Goal: Information Seeking & Learning: Learn about a topic

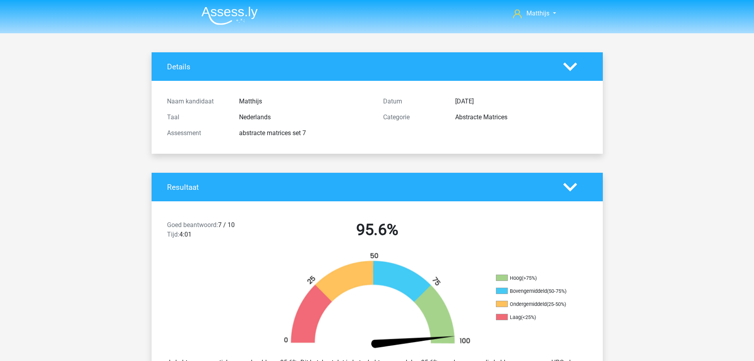
click at [227, 14] on img at bounding box center [230, 15] width 56 height 19
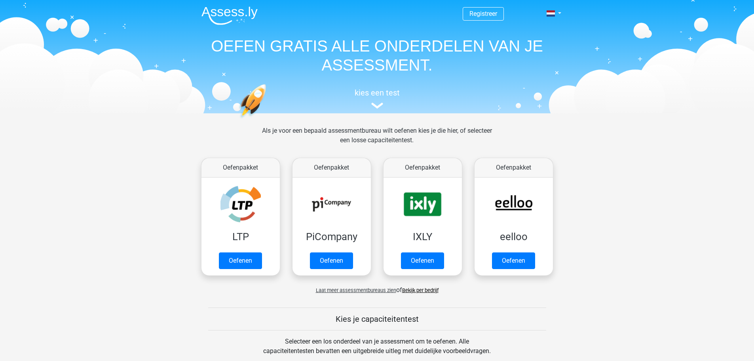
scroll to position [356, 0]
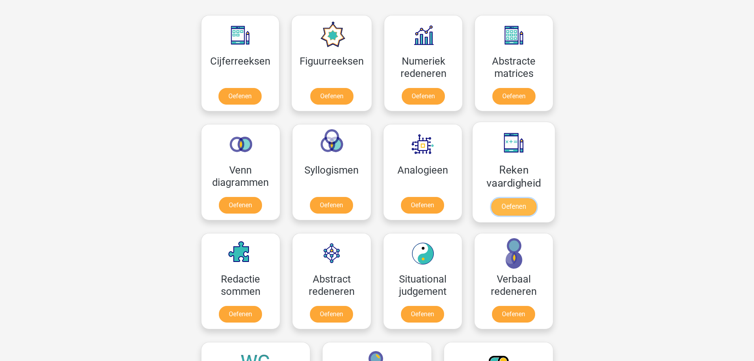
click at [500, 198] on link "Oefenen" at bounding box center [513, 206] width 45 height 17
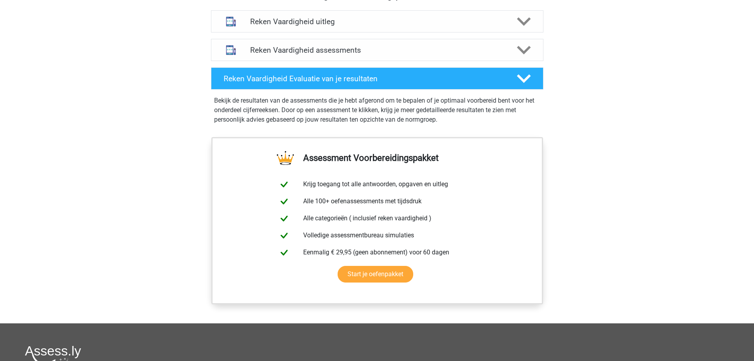
scroll to position [396, 0]
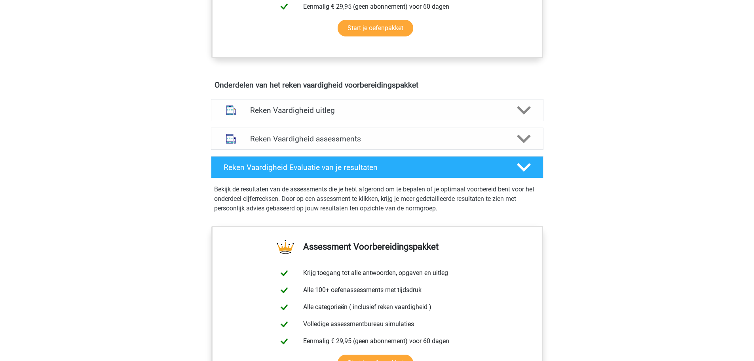
click at [409, 151] on div "Reken Vaardigheid assessments We raden aan om minimaal 3 oefensets te doen met …" at bounding box center [377, 138] width 363 height 29
click at [410, 143] on h4 "Reken Vaardigheid assessments" at bounding box center [377, 138] width 254 height 9
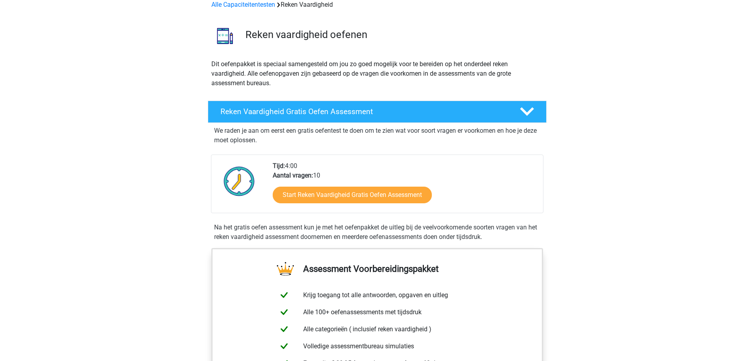
scroll to position [0, 0]
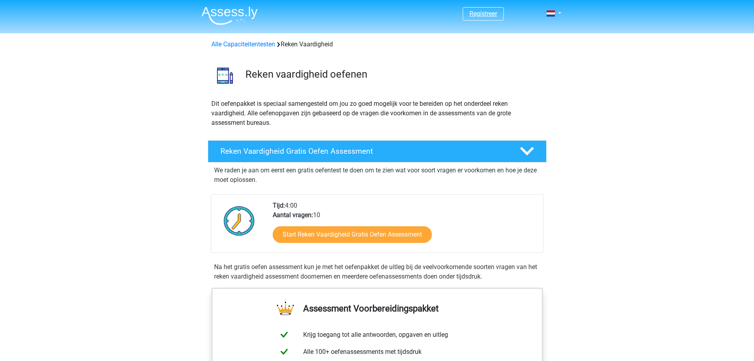
click at [487, 15] on link "Registreer" at bounding box center [484, 14] width 28 height 8
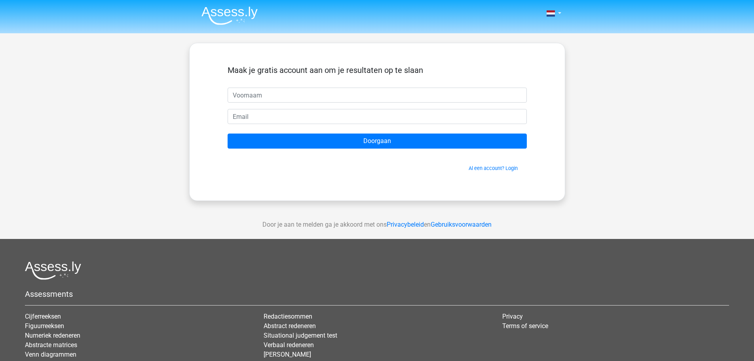
click at [430, 91] on input "text" at bounding box center [377, 94] width 299 height 15
type input "Matthijs"
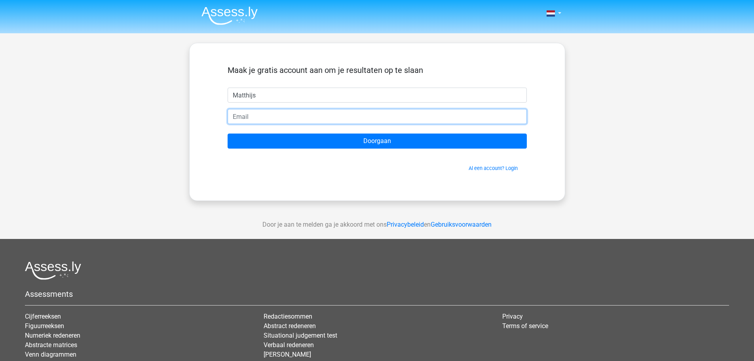
click at [293, 117] on input "email" at bounding box center [377, 116] width 299 height 15
type input "germatthijsdelange@gmail.com"
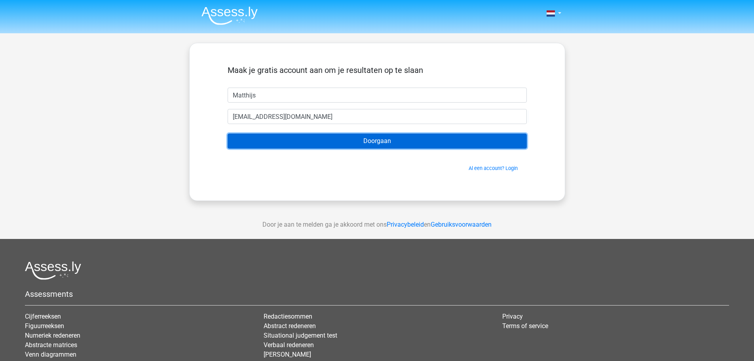
click at [336, 136] on input "Doorgaan" at bounding box center [377, 140] width 299 height 15
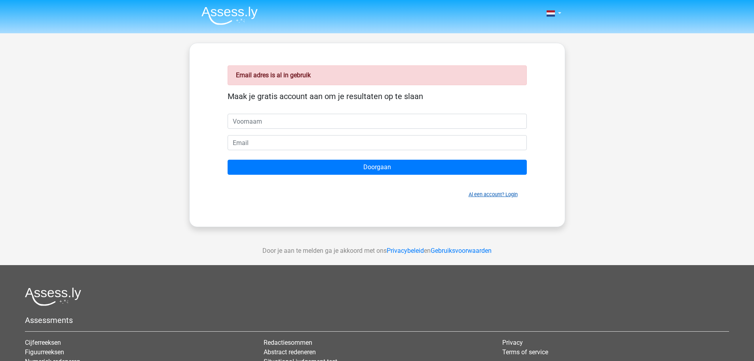
click at [495, 194] on link "Al een account? Login" at bounding box center [493, 194] width 49 height 6
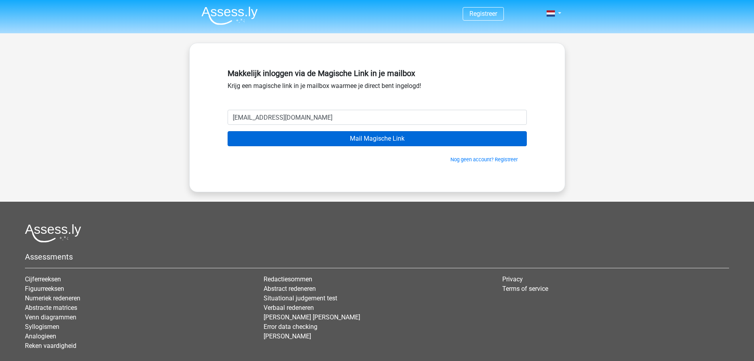
type input "[EMAIL_ADDRESS][DOMAIN_NAME]"
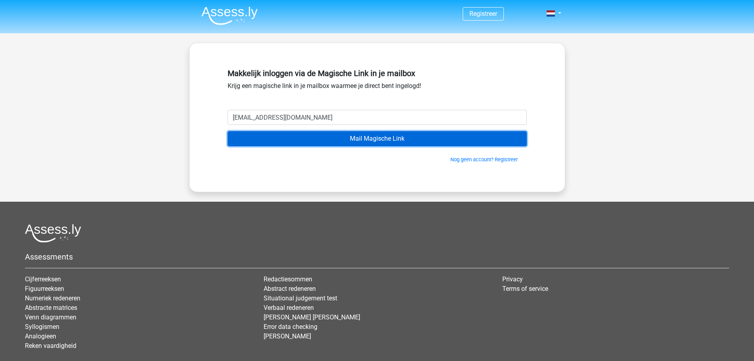
click at [430, 140] on input "Mail Magische Link" at bounding box center [377, 138] width 299 height 15
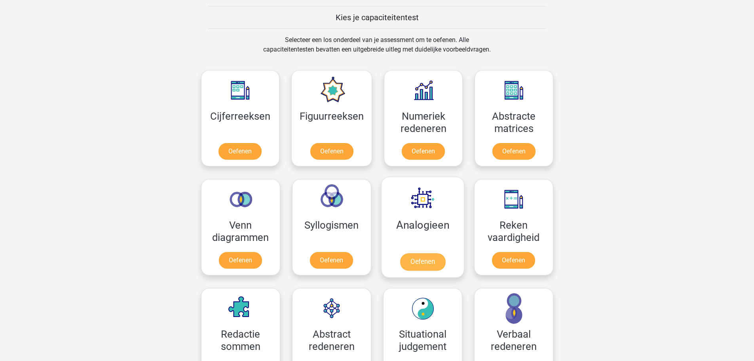
scroll to position [475, 0]
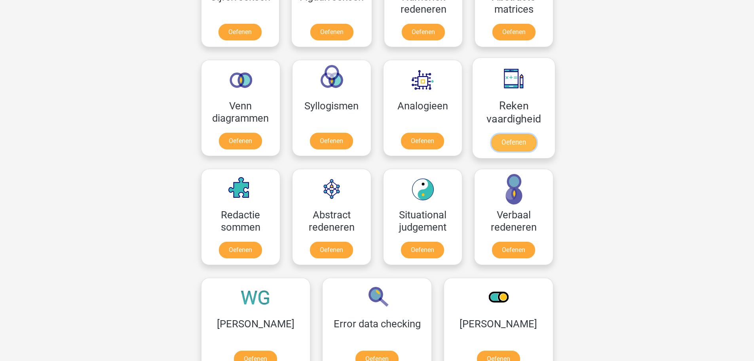
click at [517, 134] on link "Oefenen" at bounding box center [513, 142] width 45 height 17
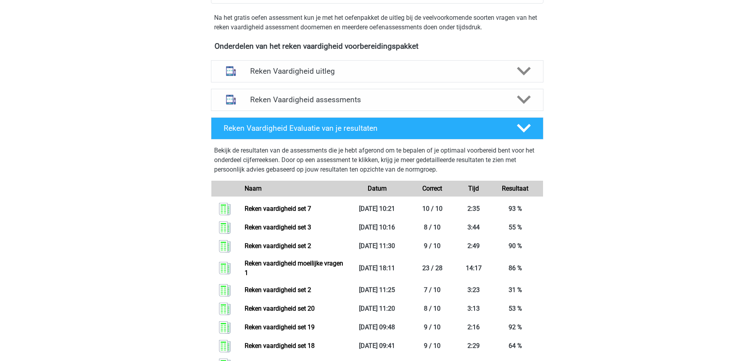
scroll to position [238, 0]
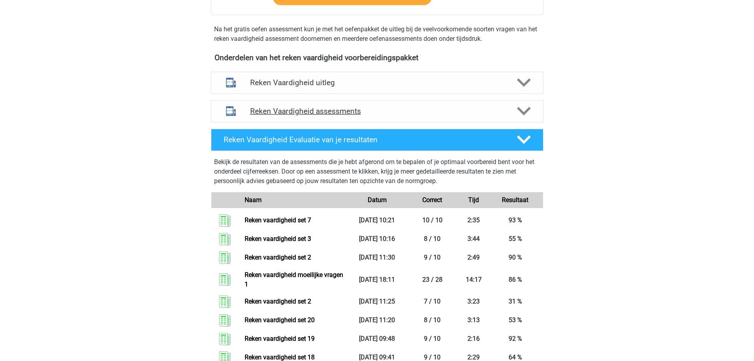
click at [373, 110] on h4 "Reken Vaardigheid assessments" at bounding box center [377, 111] width 254 height 9
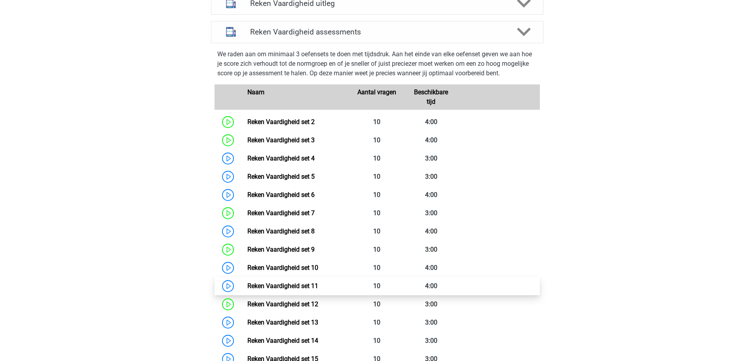
scroll to position [475, 0]
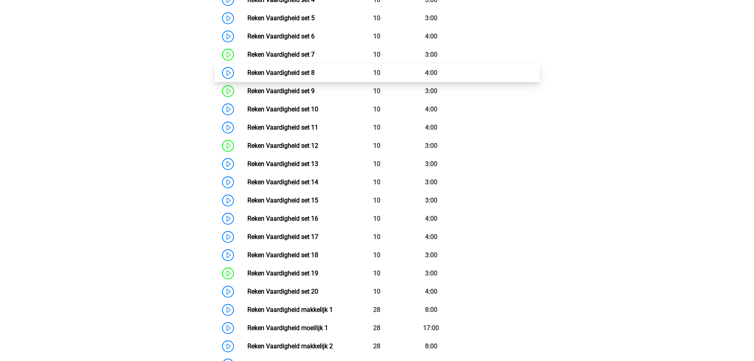
click at [315, 74] on link "Reken Vaardigheid set 8" at bounding box center [280, 73] width 67 height 8
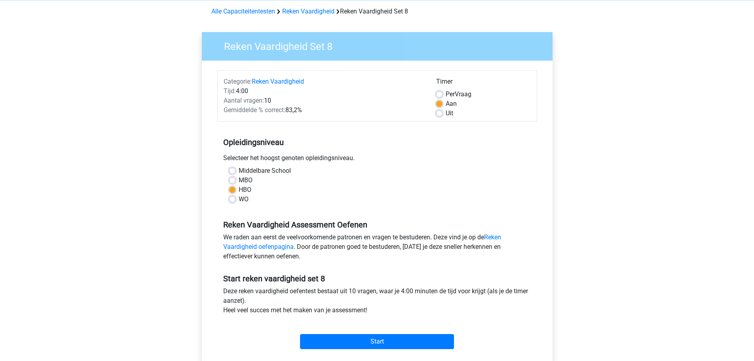
scroll to position [119, 0]
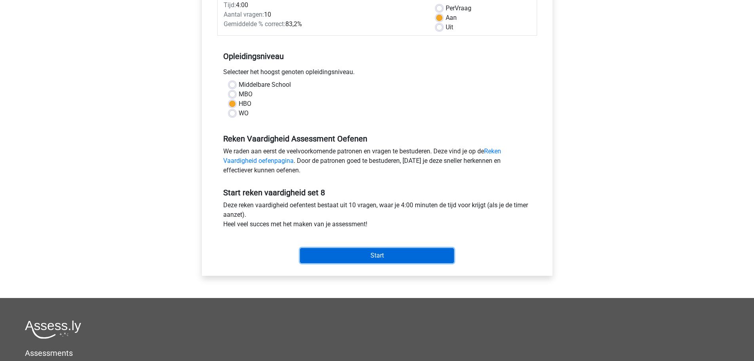
click at [402, 253] on input "Start" at bounding box center [377, 255] width 154 height 15
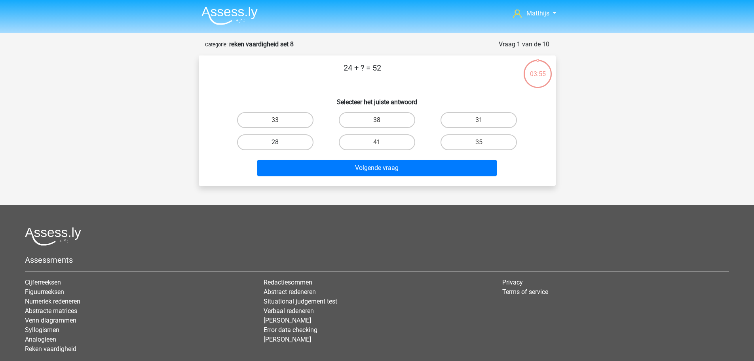
click at [308, 143] on label "28" at bounding box center [275, 142] width 76 height 16
click at [280, 143] on input "28" at bounding box center [277, 144] width 5 height 5
radio input "true"
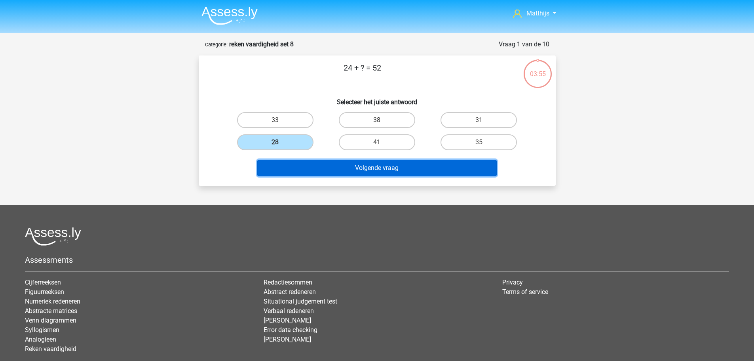
click at [393, 168] on button "Volgende vraag" at bounding box center [377, 168] width 240 height 17
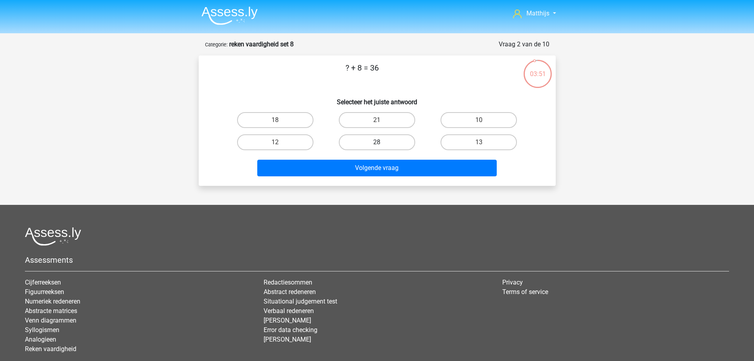
click at [390, 147] on label "28" at bounding box center [377, 142] width 76 height 16
click at [382, 147] on input "28" at bounding box center [379, 144] width 5 height 5
radio input "true"
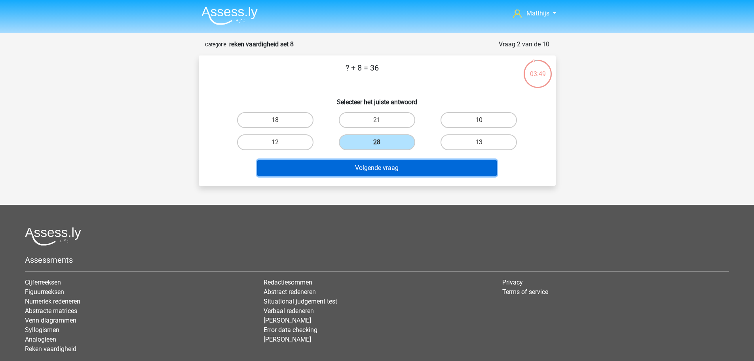
click at [398, 166] on button "Volgende vraag" at bounding box center [377, 168] width 240 height 17
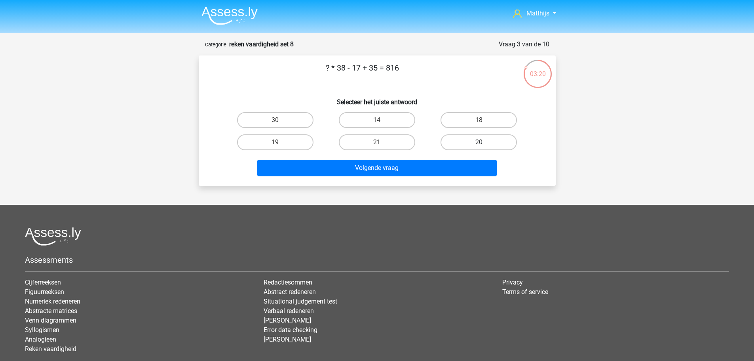
click at [468, 141] on label "20" at bounding box center [479, 142] width 76 height 16
click at [479, 142] on input "20" at bounding box center [481, 144] width 5 height 5
radio input "true"
click at [474, 111] on div "18" at bounding box center [479, 120] width 102 height 22
click at [473, 116] on label "18" at bounding box center [479, 120] width 76 height 16
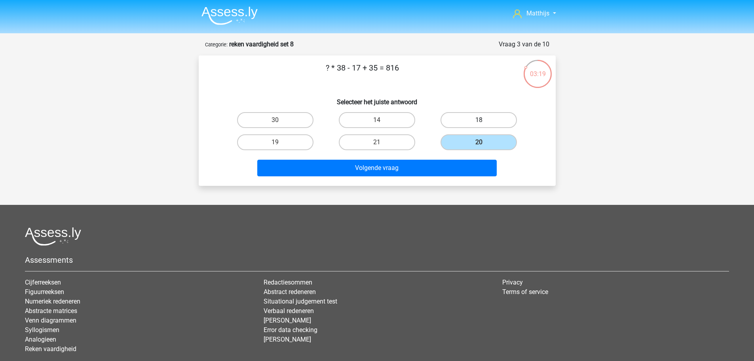
click at [479, 120] on input "18" at bounding box center [481, 122] width 5 height 5
radio input "true"
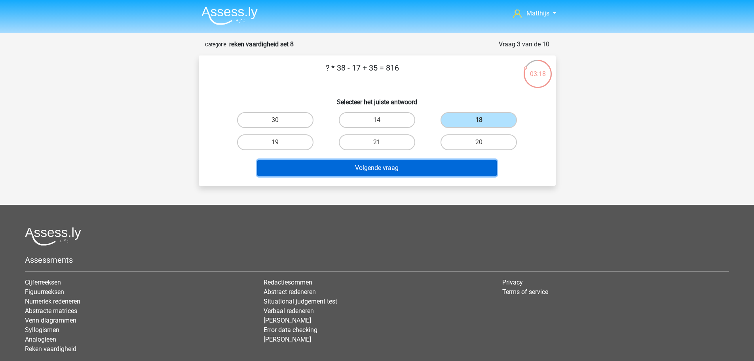
drag, startPoint x: 335, startPoint y: 169, endPoint x: 344, endPoint y: 169, distance: 9.1
click at [335, 169] on button "Volgende vraag" at bounding box center [377, 168] width 240 height 17
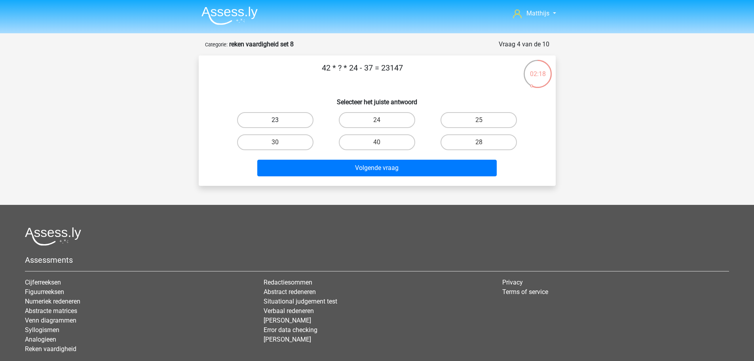
click at [299, 113] on label "23" at bounding box center [275, 120] width 76 height 16
click at [280, 120] on input "23" at bounding box center [277, 122] width 5 height 5
radio input "true"
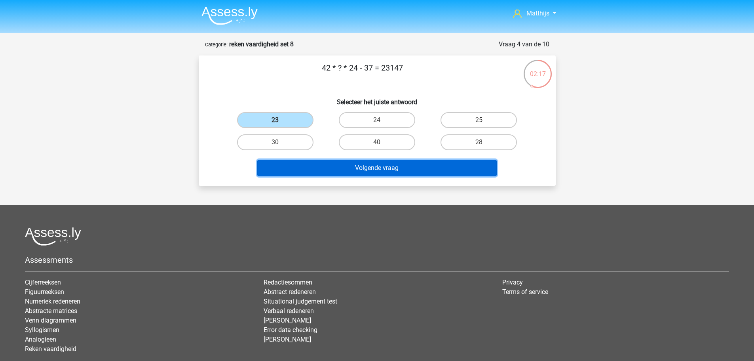
click at [392, 169] on button "Volgende vraag" at bounding box center [377, 168] width 240 height 17
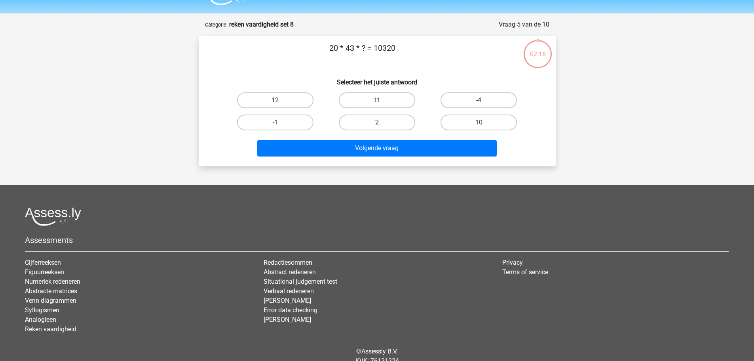
scroll to position [40, 0]
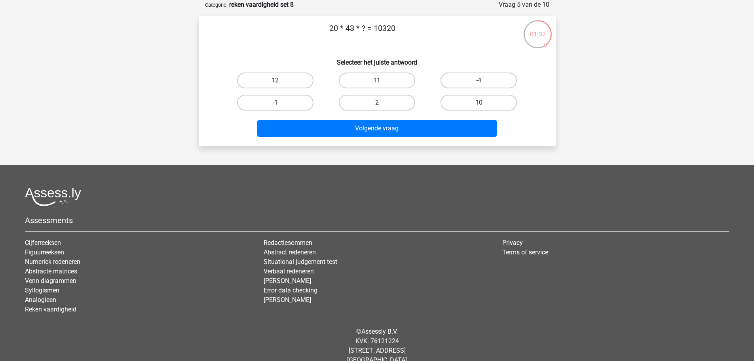
drag, startPoint x: 297, startPoint y: 82, endPoint x: 314, endPoint y: 93, distance: 20.3
click at [297, 82] on label "12" at bounding box center [275, 80] width 76 height 16
click at [280, 82] on input "12" at bounding box center [277, 82] width 5 height 5
radio input "true"
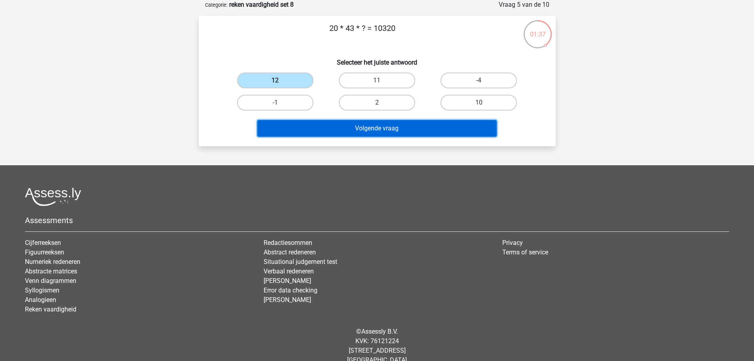
click at [378, 129] on button "Volgende vraag" at bounding box center [377, 128] width 240 height 17
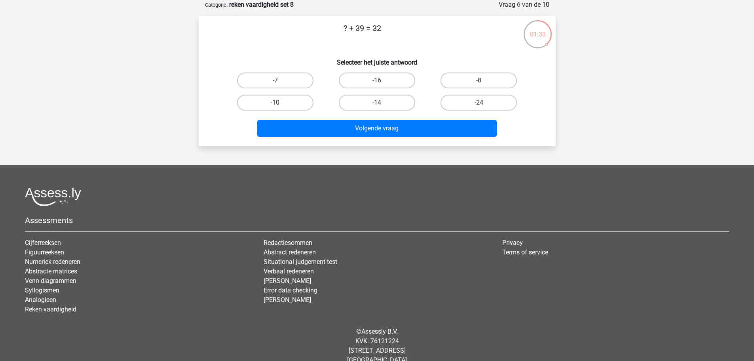
click at [292, 85] on label "-7" at bounding box center [275, 80] width 76 height 16
click at [280, 85] on input "-7" at bounding box center [277, 82] width 5 height 5
radio input "true"
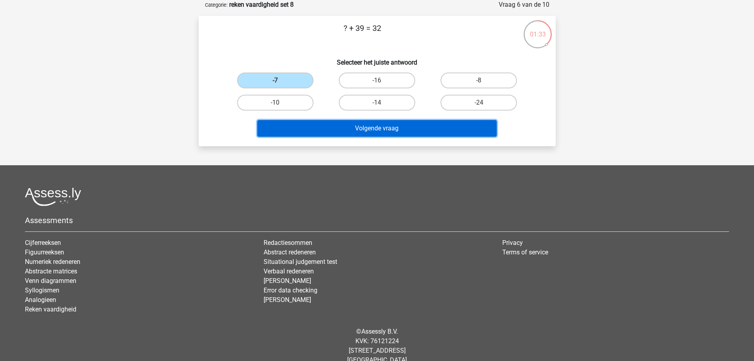
click at [374, 128] on button "Volgende vraag" at bounding box center [377, 128] width 240 height 17
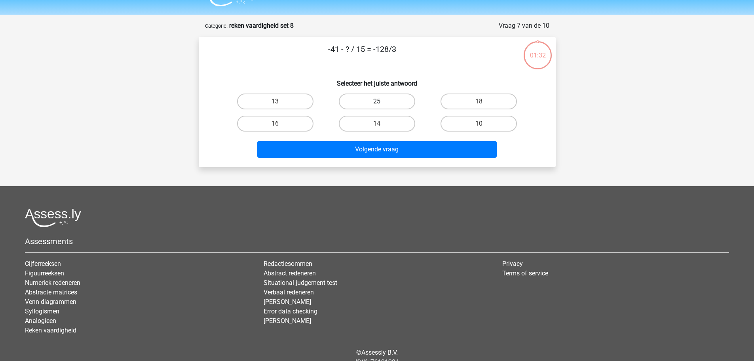
scroll to position [0, 0]
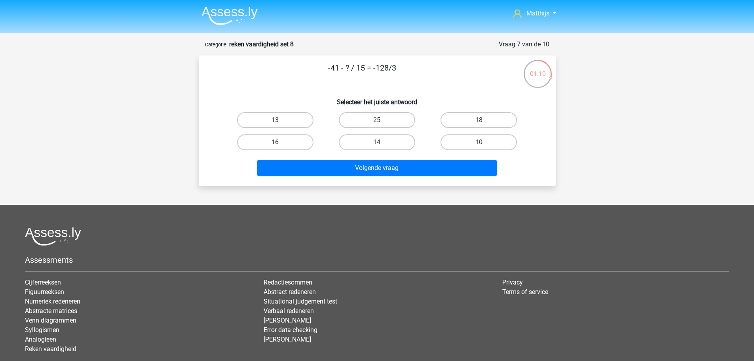
drag, startPoint x: 299, startPoint y: 143, endPoint x: 354, endPoint y: 163, distance: 58.2
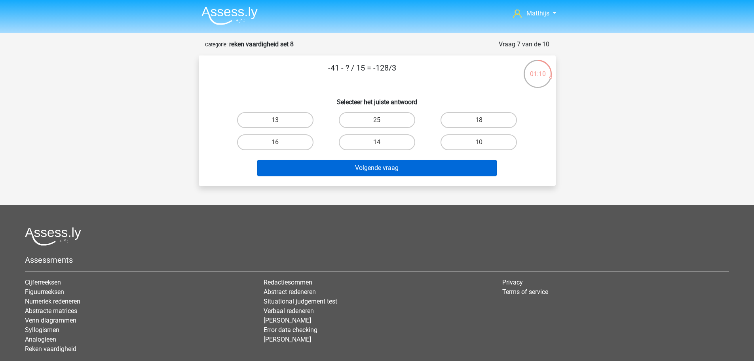
click at [300, 143] on label "16" at bounding box center [275, 142] width 76 height 16
click at [280, 143] on input "16" at bounding box center [277, 144] width 5 height 5
radio input "true"
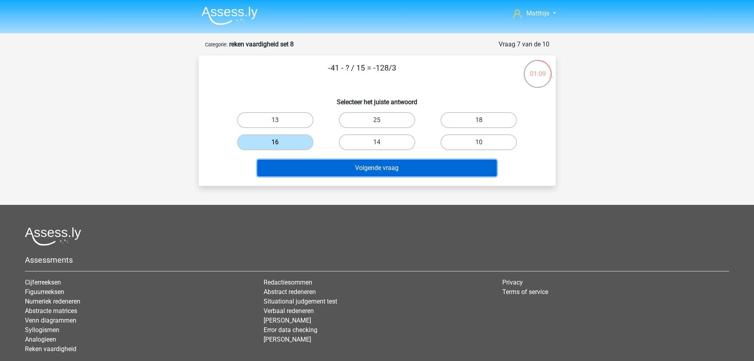
click at [400, 169] on button "Volgende vraag" at bounding box center [377, 168] width 240 height 17
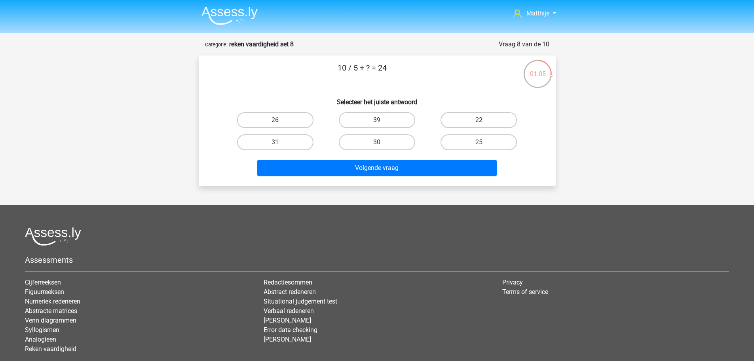
click at [473, 122] on label "22" at bounding box center [479, 120] width 76 height 16
click at [479, 122] on input "22" at bounding box center [481, 122] width 5 height 5
radio input "true"
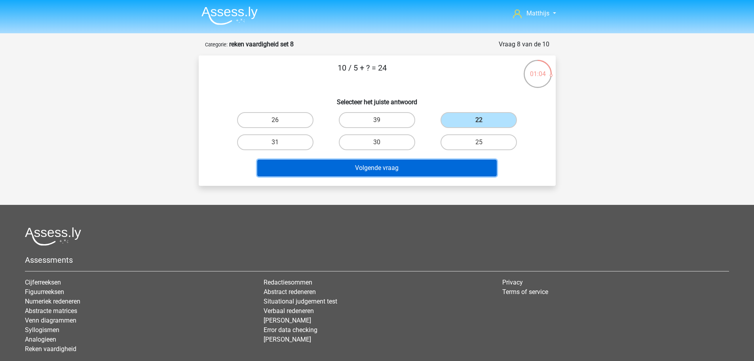
click at [404, 165] on button "Volgende vraag" at bounding box center [377, 168] width 240 height 17
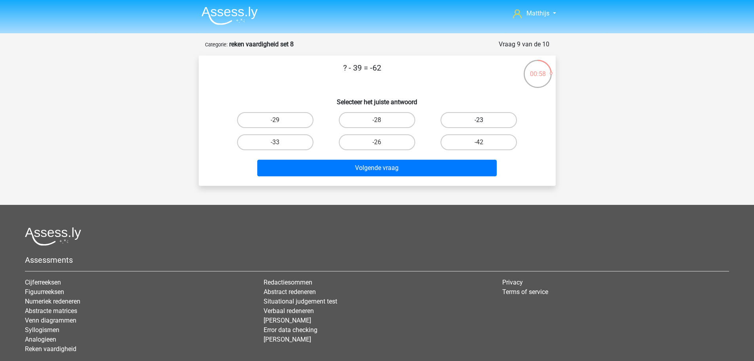
click at [474, 122] on label "-23" at bounding box center [479, 120] width 76 height 16
click at [479, 122] on input "-23" at bounding box center [481, 122] width 5 height 5
radio input "true"
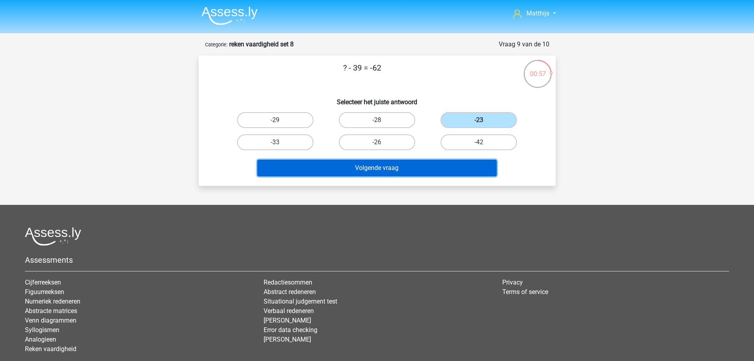
click at [417, 168] on button "Volgende vraag" at bounding box center [377, 168] width 240 height 17
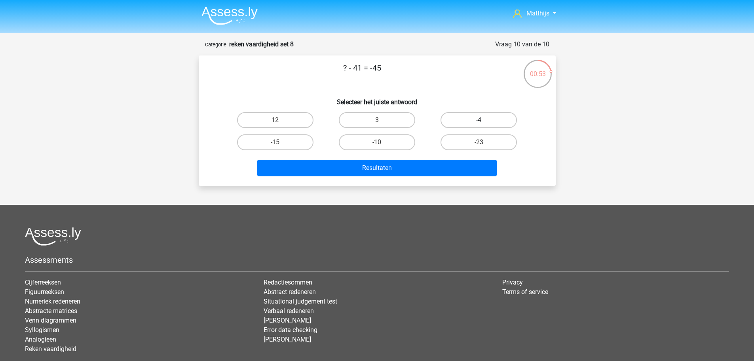
click at [476, 120] on label "-4" at bounding box center [479, 120] width 76 height 16
click at [479, 120] on input "-4" at bounding box center [481, 122] width 5 height 5
radio input "true"
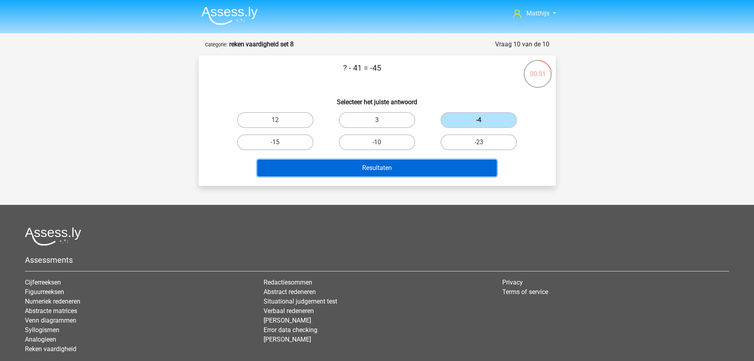
click at [390, 167] on button "Resultaten" at bounding box center [377, 168] width 240 height 17
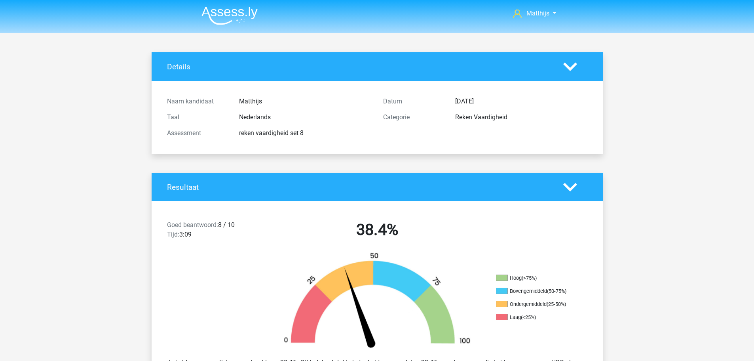
drag, startPoint x: 251, startPoint y: 9, endPoint x: 252, endPoint y: 13, distance: 4.6
click at [251, 9] on img at bounding box center [230, 15] width 56 height 19
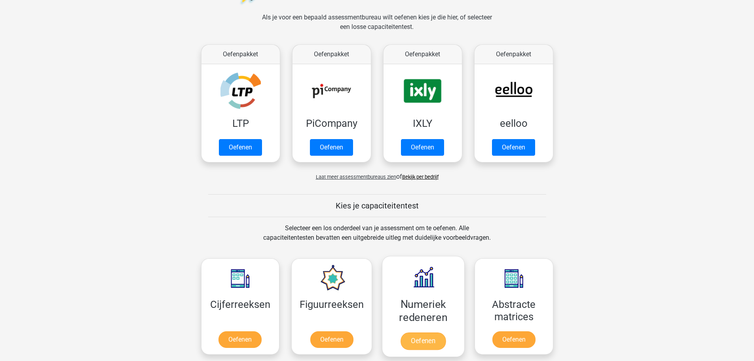
scroll to position [356, 0]
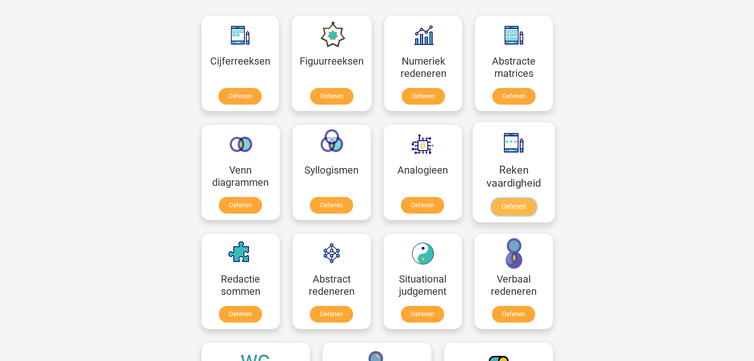
click at [512, 198] on link "Oefenen" at bounding box center [513, 206] width 45 height 17
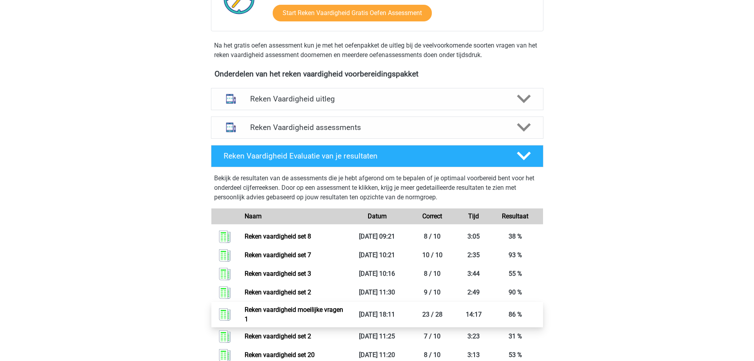
scroll to position [317, 0]
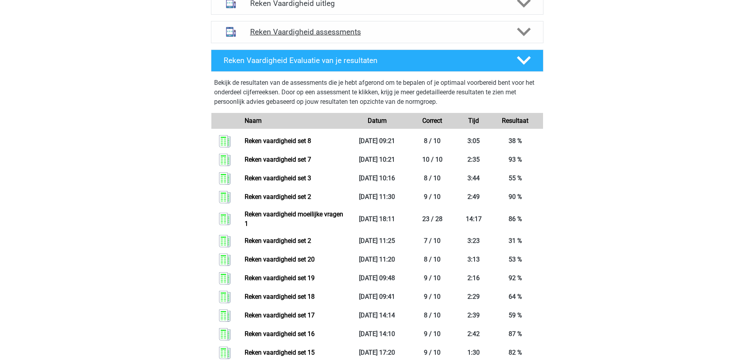
click at [398, 30] on h4 "Reken Vaardigheid assessments" at bounding box center [377, 31] width 254 height 9
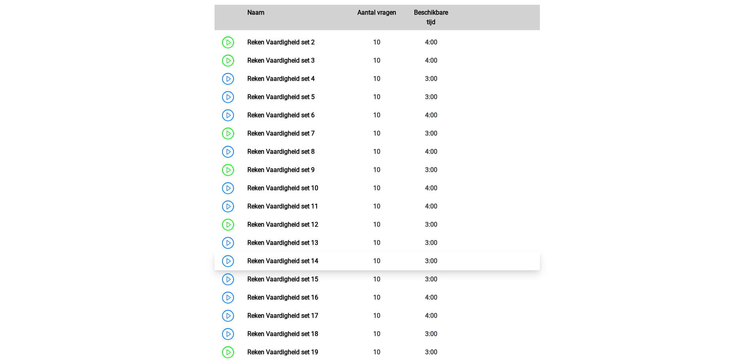
scroll to position [515, 0]
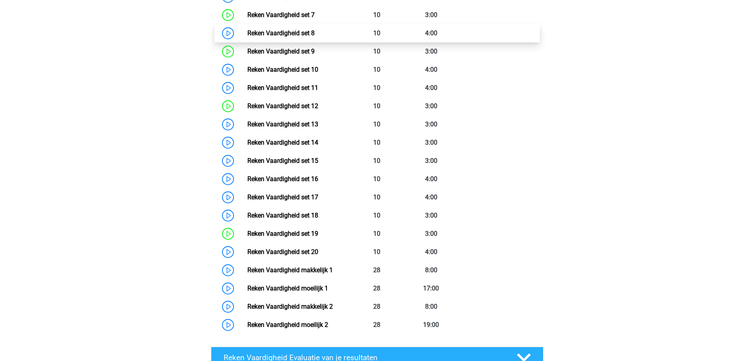
click at [315, 36] on link "Reken Vaardigheid set 8" at bounding box center [280, 33] width 67 height 8
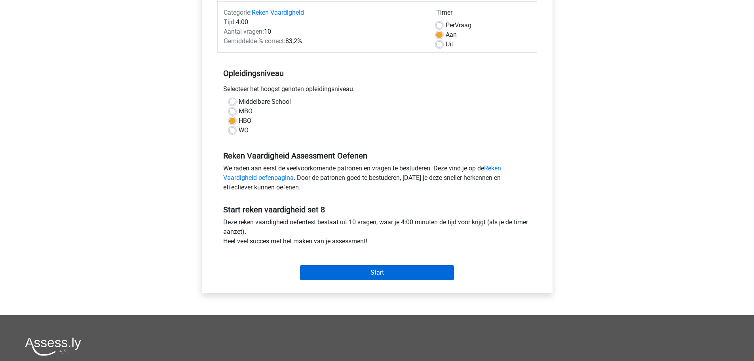
scroll to position [158, 0]
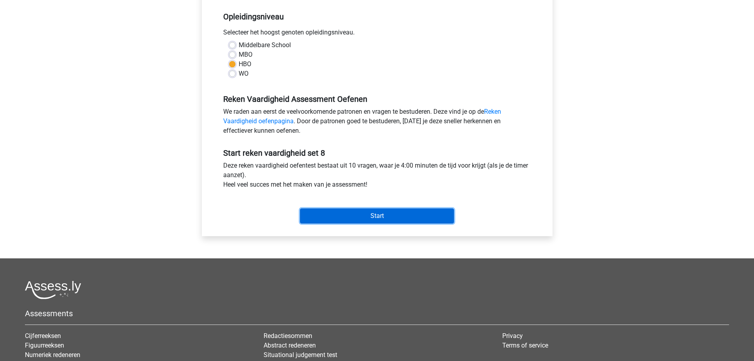
drag, startPoint x: 378, startPoint y: 210, endPoint x: 378, endPoint y: 214, distance: 4.0
click at [378, 213] on input "Start" at bounding box center [377, 215] width 154 height 15
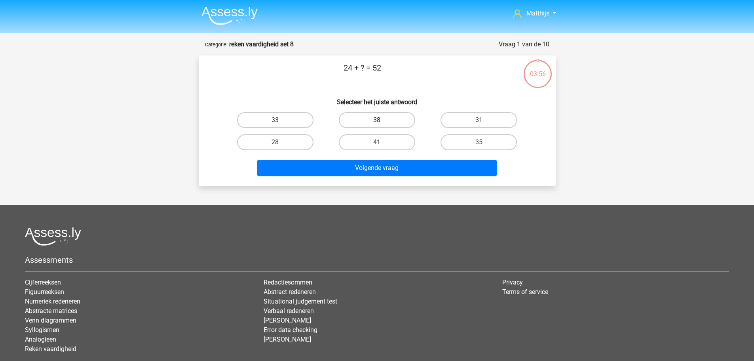
click at [374, 121] on label "38" at bounding box center [377, 120] width 76 height 16
click at [377, 121] on input "38" at bounding box center [379, 122] width 5 height 5
radio input "true"
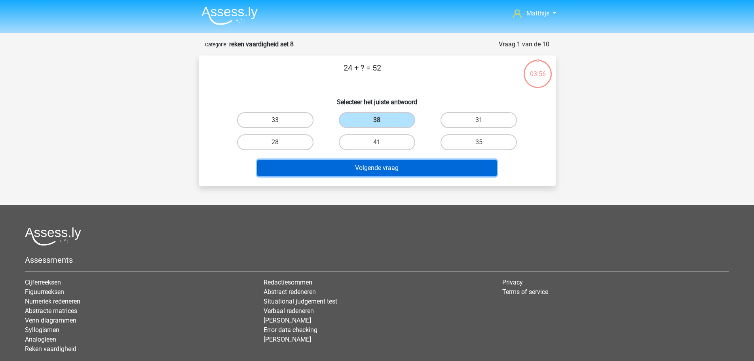
click at [378, 173] on button "Volgende vraag" at bounding box center [377, 168] width 240 height 17
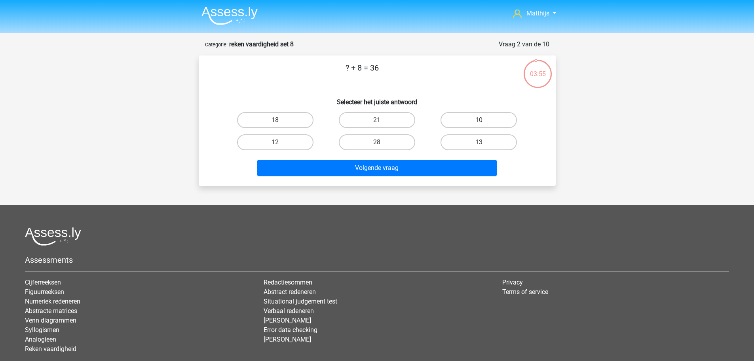
click at [243, 12] on img at bounding box center [230, 15] width 56 height 19
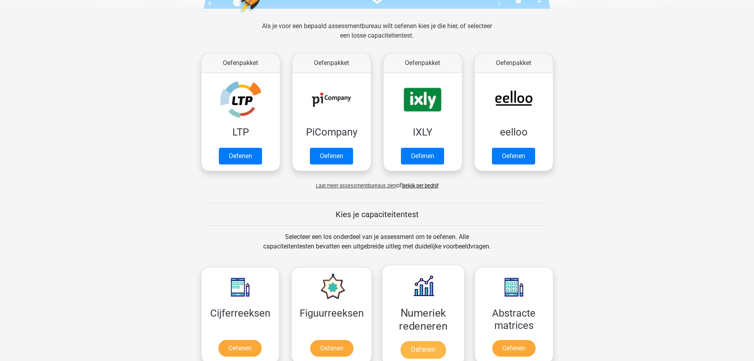
scroll to position [277, 0]
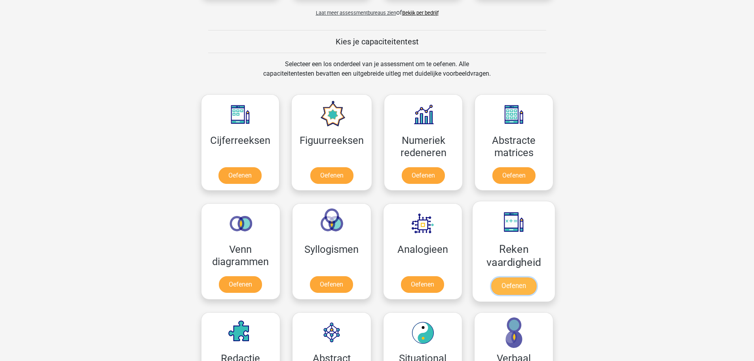
click at [534, 277] on link "Oefenen" at bounding box center [513, 285] width 45 height 17
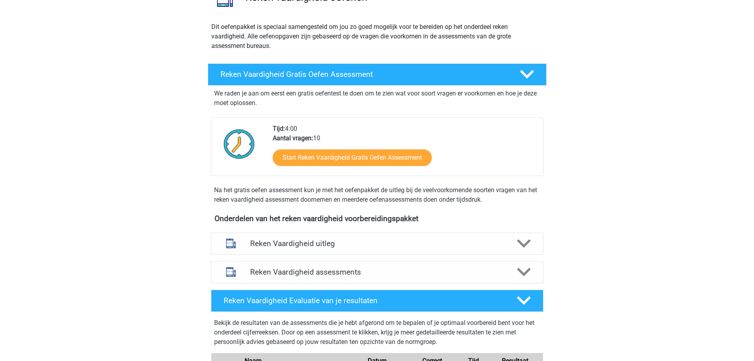
scroll to position [238, 0]
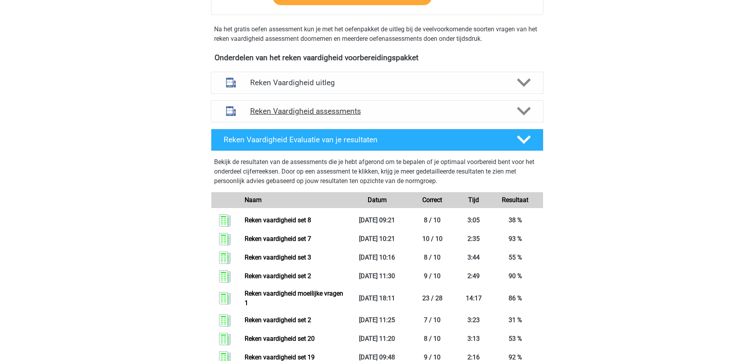
click at [346, 111] on h4 "Reken Vaardigheid assessments" at bounding box center [377, 111] width 254 height 9
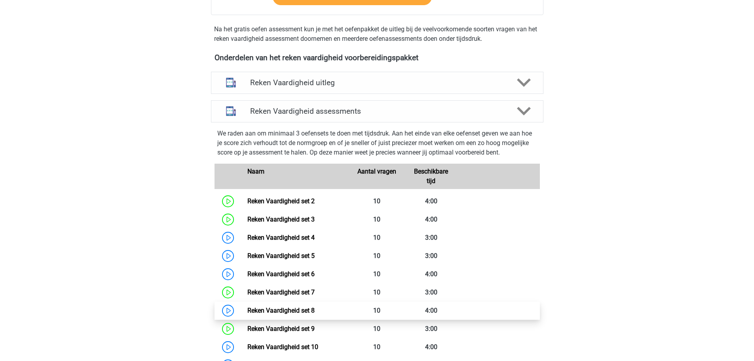
click at [315, 308] on link "Reken Vaardigheid set 8" at bounding box center [280, 310] width 67 height 8
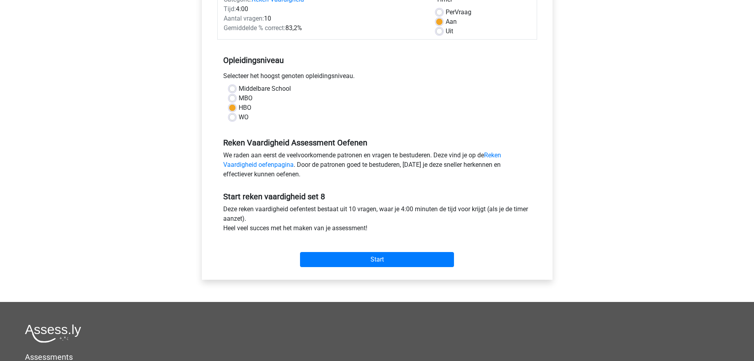
scroll to position [119, 0]
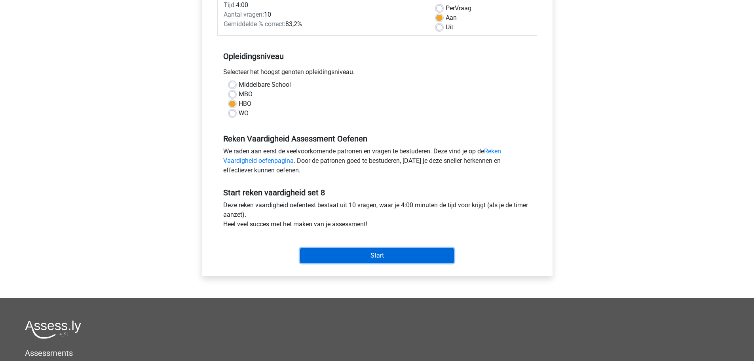
click at [392, 250] on input "Start" at bounding box center [377, 255] width 154 height 15
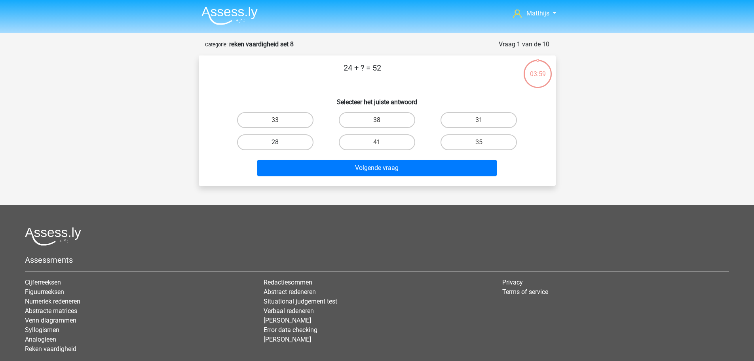
drag, startPoint x: 297, startPoint y: 136, endPoint x: 311, endPoint y: 145, distance: 17.1
click at [298, 135] on label "28" at bounding box center [275, 142] width 76 height 16
click at [280, 142] on input "28" at bounding box center [277, 144] width 5 height 5
radio input "true"
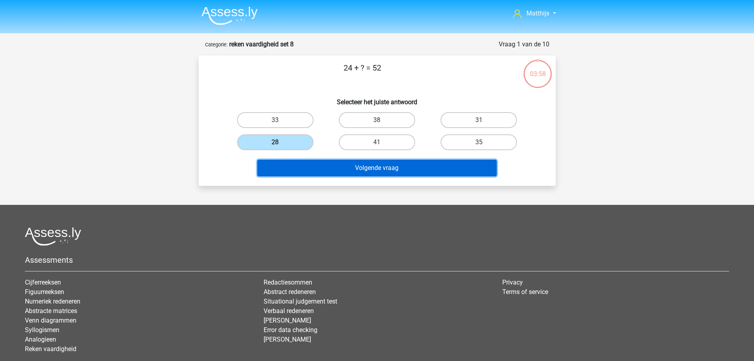
click at [402, 172] on button "Volgende vraag" at bounding box center [377, 168] width 240 height 17
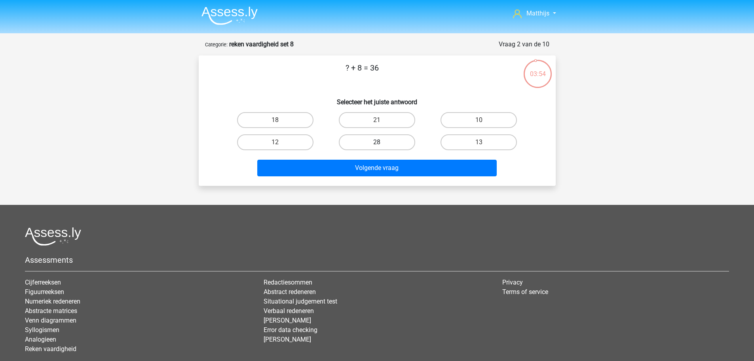
click at [373, 142] on label "28" at bounding box center [377, 142] width 76 height 16
click at [377, 142] on input "28" at bounding box center [379, 144] width 5 height 5
radio input "true"
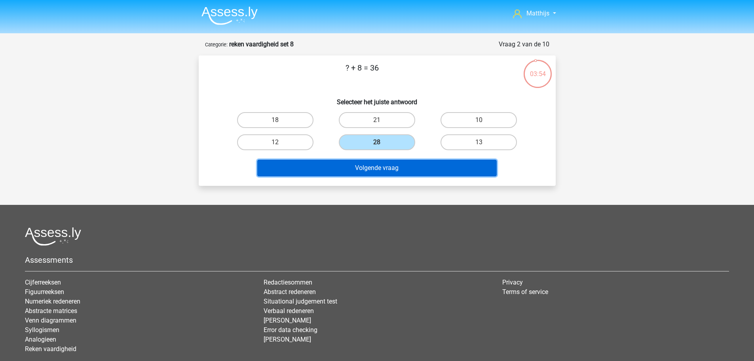
click at [386, 171] on button "Volgende vraag" at bounding box center [377, 168] width 240 height 17
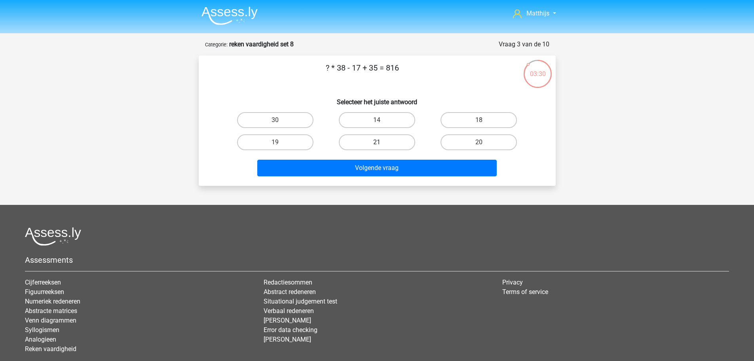
click at [406, 145] on label "21" at bounding box center [377, 142] width 76 height 16
click at [382, 145] on input "21" at bounding box center [379, 144] width 5 height 5
radio input "true"
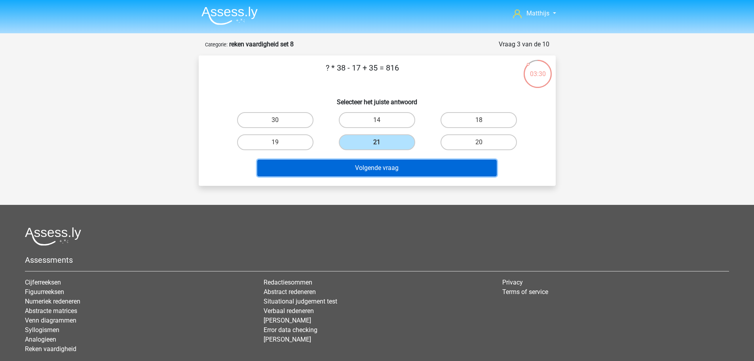
click at [410, 173] on button "Volgende vraag" at bounding box center [377, 168] width 240 height 17
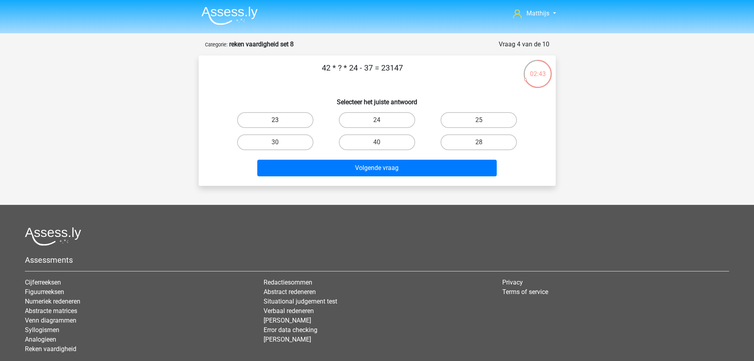
click at [289, 122] on label "23" at bounding box center [275, 120] width 76 height 16
click at [280, 122] on input "23" at bounding box center [277, 122] width 5 height 5
radio input "true"
click at [382, 118] on label "24" at bounding box center [377, 120] width 76 height 16
click at [382, 120] on input "24" at bounding box center [379, 122] width 5 height 5
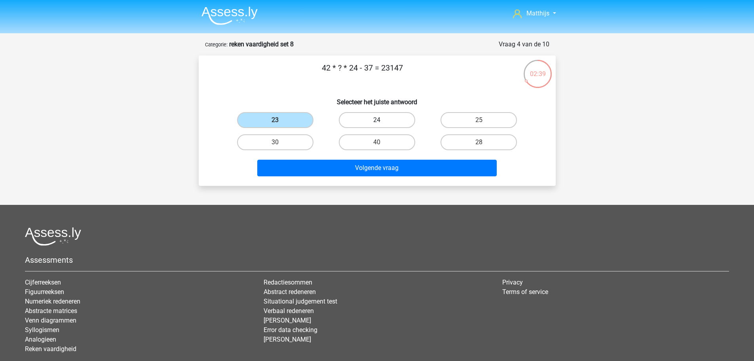
radio input "true"
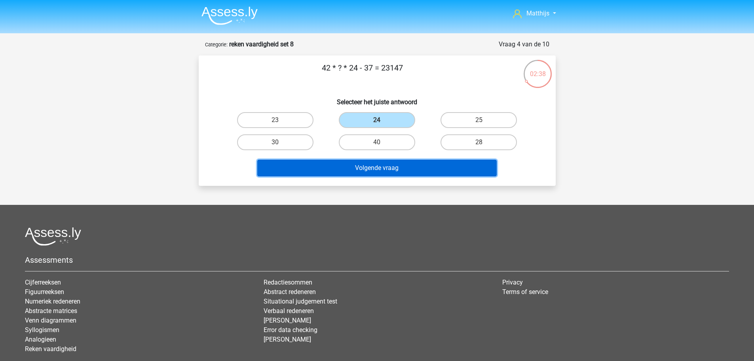
click at [401, 175] on button "Volgende vraag" at bounding box center [377, 168] width 240 height 17
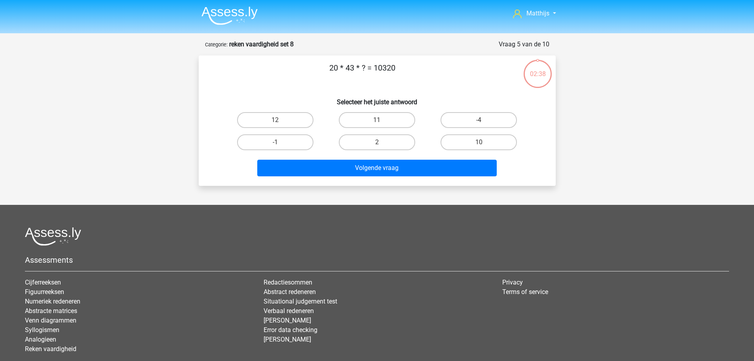
scroll to position [40, 0]
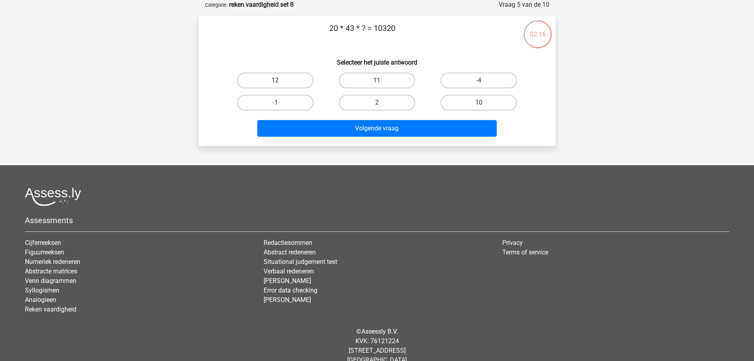
drag, startPoint x: 287, startPoint y: 71, endPoint x: 289, endPoint y: 79, distance: 7.6
click at [287, 74] on div "12" at bounding box center [275, 80] width 102 height 22
click at [289, 81] on label "12" at bounding box center [275, 80] width 76 height 16
click at [280, 81] on input "12" at bounding box center [277, 82] width 5 height 5
radio input "true"
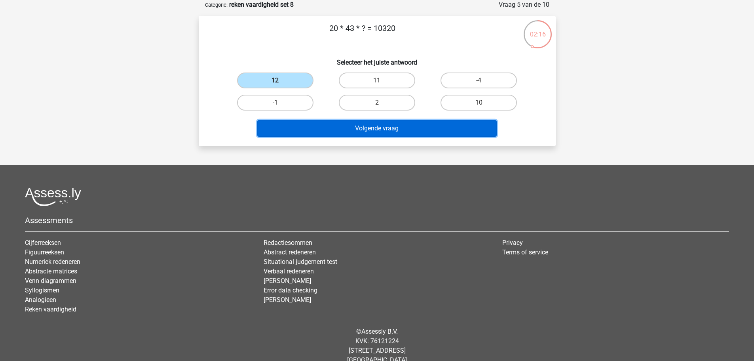
click at [361, 127] on button "Volgende vraag" at bounding box center [377, 128] width 240 height 17
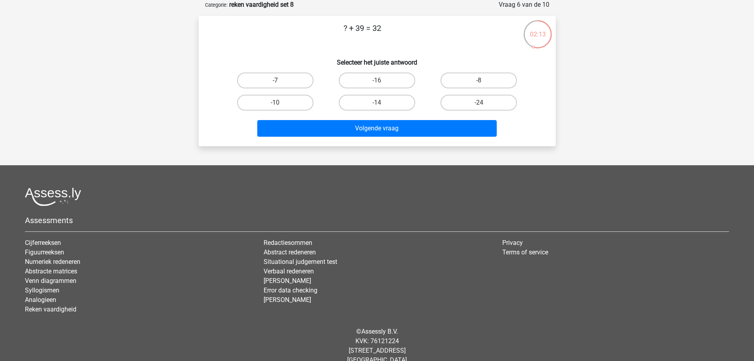
drag, startPoint x: 264, startPoint y: 82, endPoint x: 290, endPoint y: 83, distance: 26.1
click at [265, 82] on label "-7" at bounding box center [275, 80] width 76 height 16
click at [275, 82] on input "-7" at bounding box center [277, 82] width 5 height 5
radio input "true"
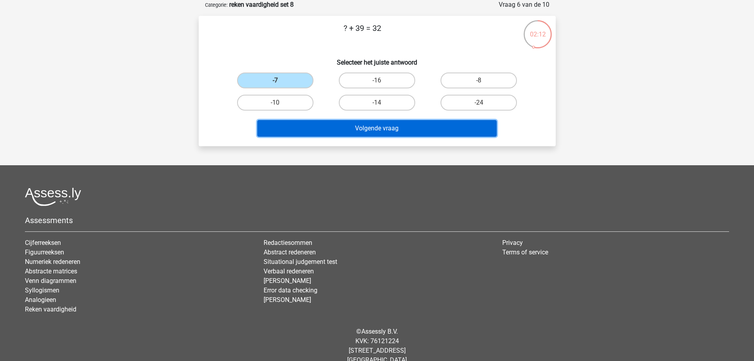
click at [360, 131] on button "Volgende vraag" at bounding box center [377, 128] width 240 height 17
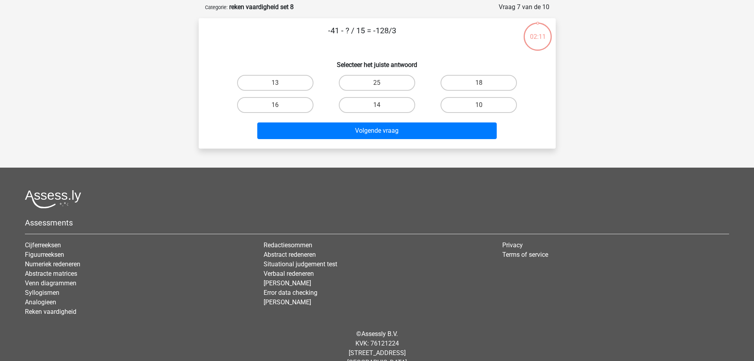
scroll to position [0, 0]
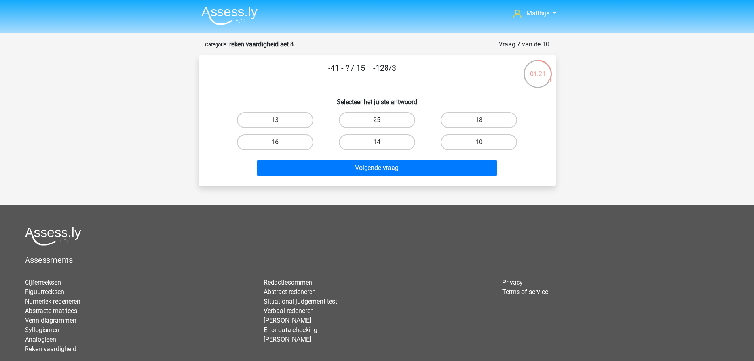
click at [392, 121] on label "25" at bounding box center [377, 120] width 76 height 16
click at [382, 121] on input "25" at bounding box center [379, 122] width 5 height 5
radio input "true"
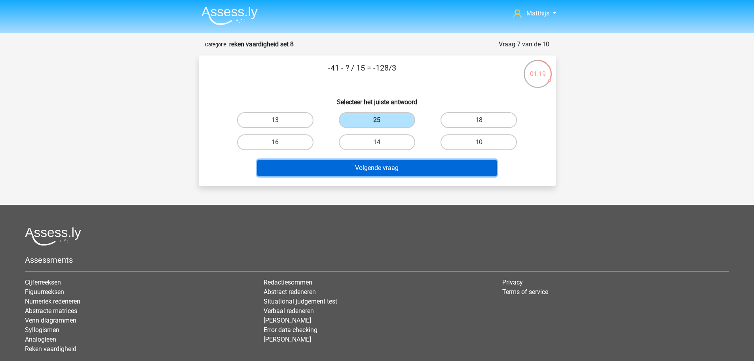
click at [441, 167] on button "Volgende vraag" at bounding box center [377, 168] width 240 height 17
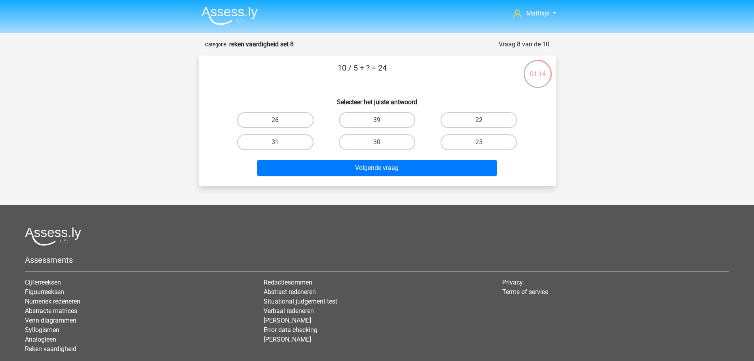
click at [495, 123] on label "22" at bounding box center [479, 120] width 76 height 16
click at [484, 123] on input "22" at bounding box center [481, 122] width 5 height 5
radio input "true"
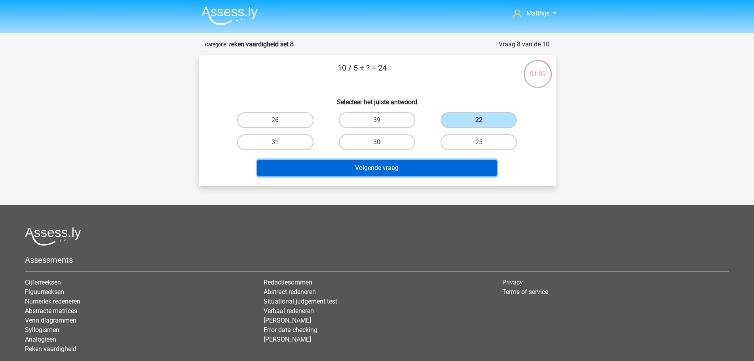
click at [405, 171] on button "Volgende vraag" at bounding box center [377, 168] width 240 height 17
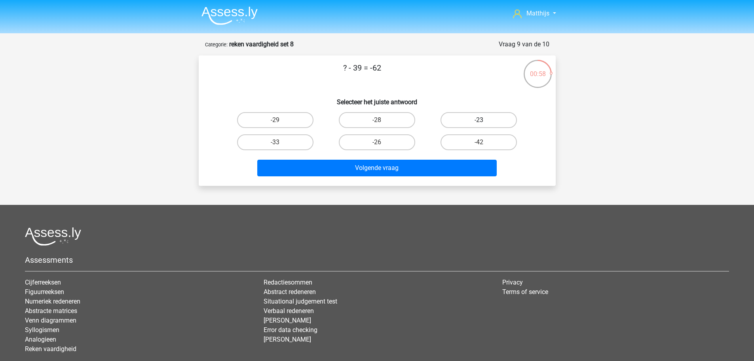
click at [469, 114] on label "-23" at bounding box center [479, 120] width 76 height 16
click at [479, 120] on input "-23" at bounding box center [481, 122] width 5 height 5
radio input "true"
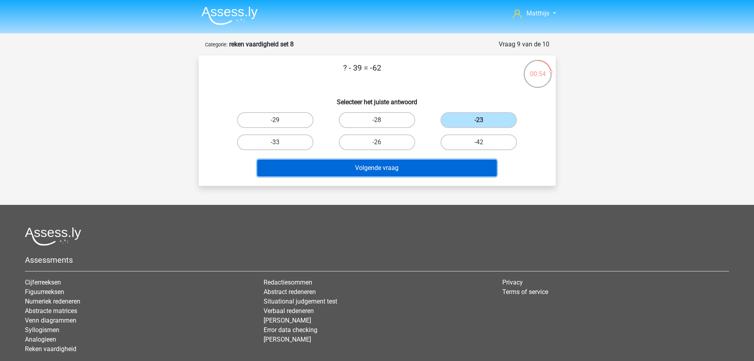
click at [407, 166] on button "Volgende vraag" at bounding box center [377, 168] width 240 height 17
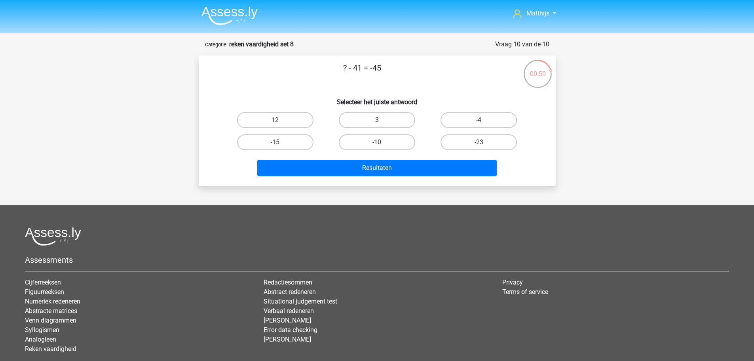
click at [484, 123] on input "-4" at bounding box center [481, 122] width 5 height 5
radio input "true"
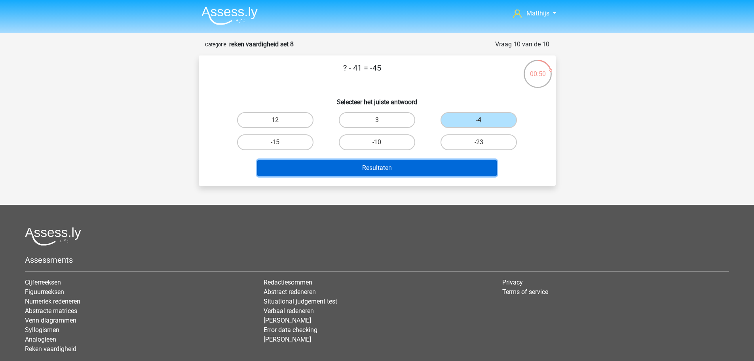
click at [418, 170] on button "Resultaten" at bounding box center [377, 168] width 240 height 17
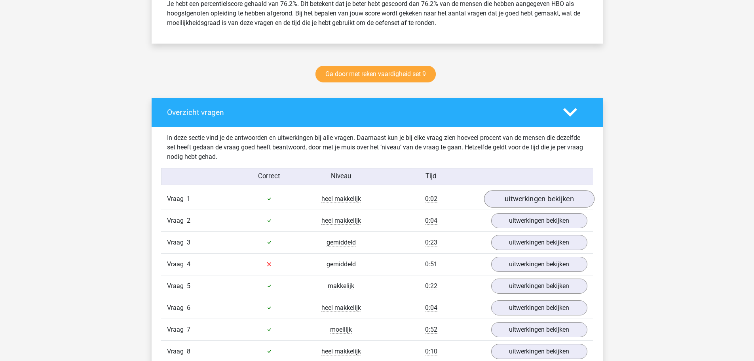
scroll to position [436, 0]
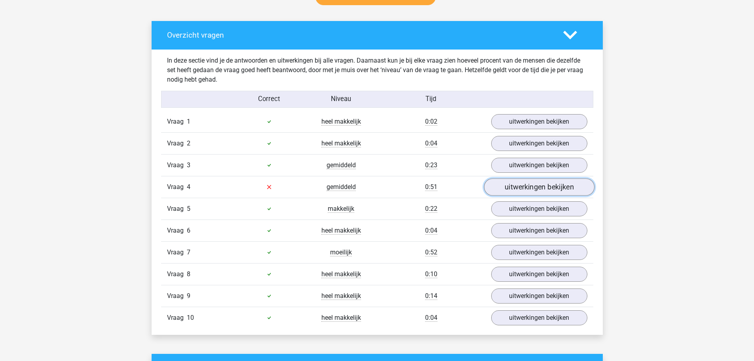
click at [567, 183] on link "uitwerkingen bekijken" at bounding box center [539, 186] width 110 height 17
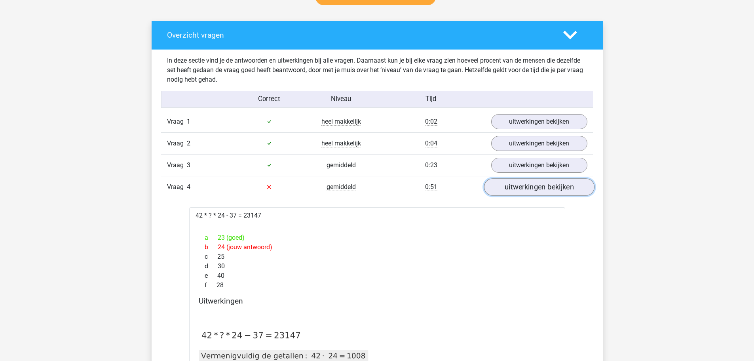
click at [567, 183] on link "uitwerkingen bekijken" at bounding box center [539, 186] width 110 height 17
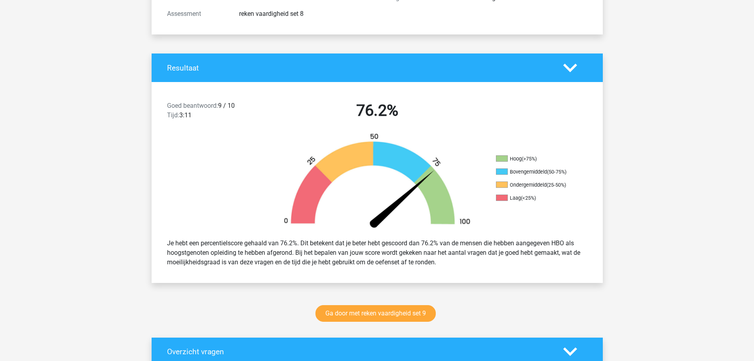
scroll to position [79, 0]
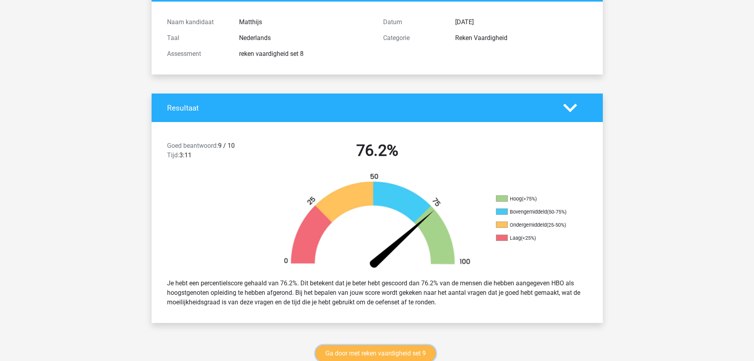
click at [424, 351] on link "Ga door met reken vaardigheid set 9" at bounding box center [376, 353] width 120 height 17
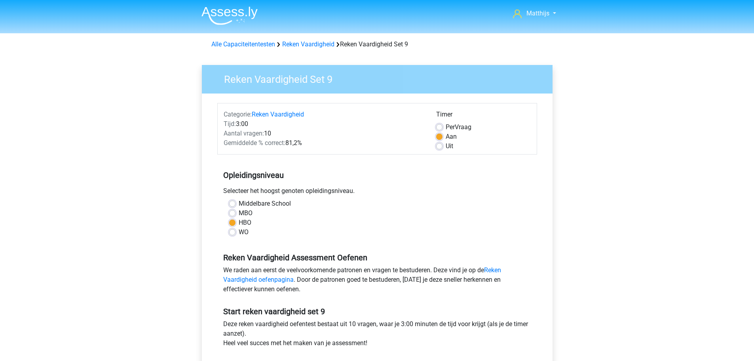
scroll to position [158, 0]
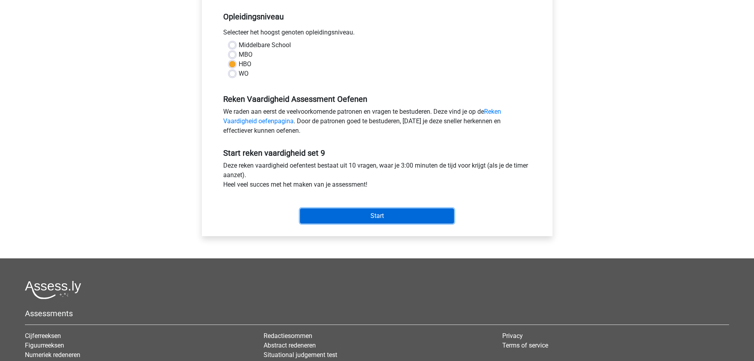
click at [375, 216] on input "Start" at bounding box center [377, 215] width 154 height 15
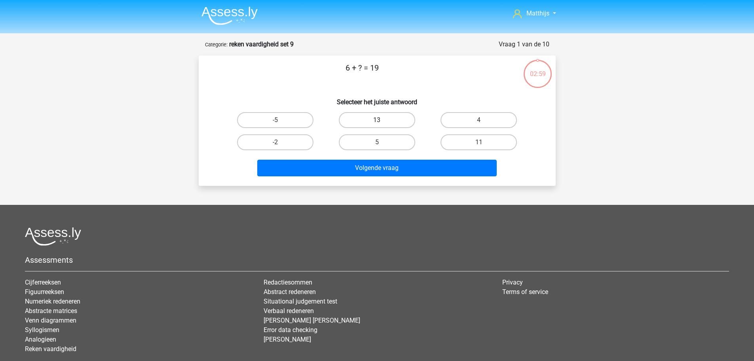
click at [362, 118] on label "13" at bounding box center [377, 120] width 76 height 16
click at [377, 120] on input "13" at bounding box center [379, 122] width 5 height 5
radio input "true"
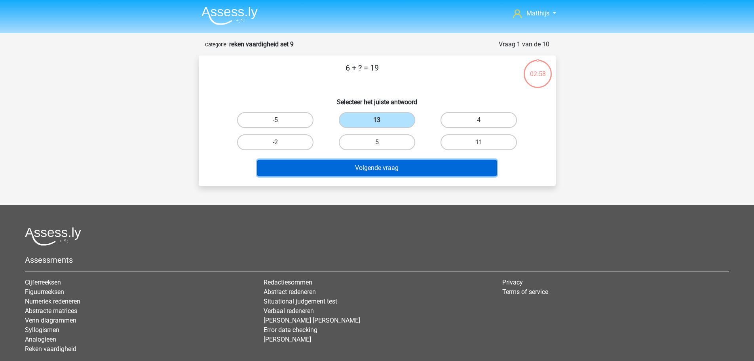
click at [403, 166] on button "Volgende vraag" at bounding box center [377, 168] width 240 height 17
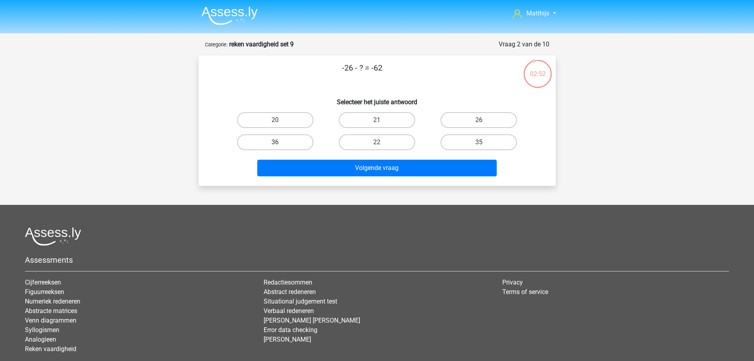
click at [298, 142] on label "36" at bounding box center [275, 142] width 76 height 16
click at [280, 142] on input "36" at bounding box center [277, 144] width 5 height 5
radio input "true"
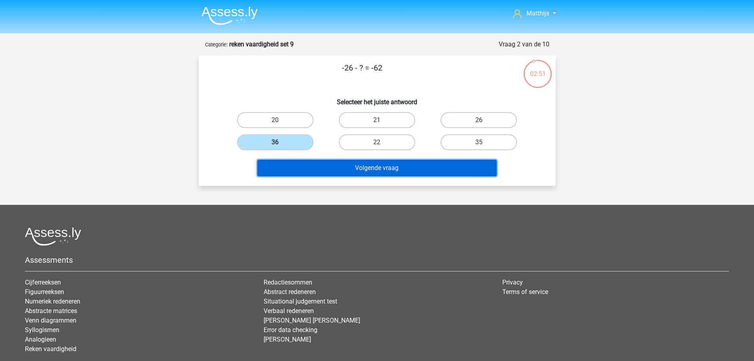
click at [412, 166] on button "Volgende vraag" at bounding box center [377, 168] width 240 height 17
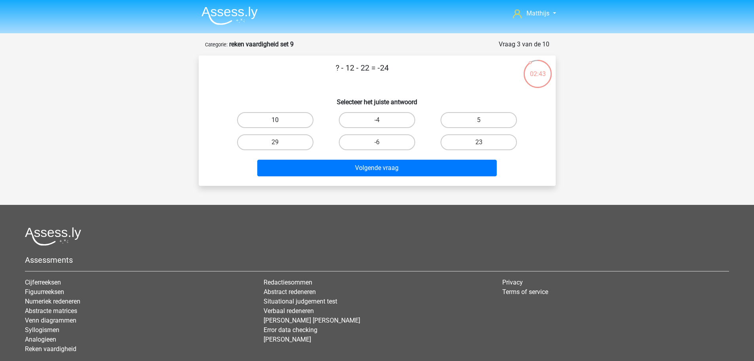
click at [292, 120] on label "10" at bounding box center [275, 120] width 76 height 16
click at [280, 120] on input "10" at bounding box center [277, 122] width 5 height 5
radio input "true"
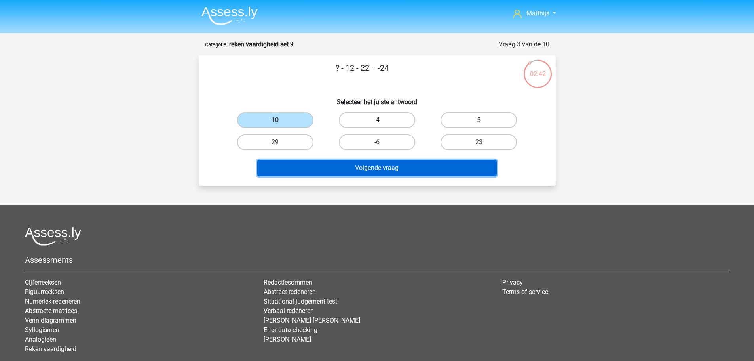
click at [409, 170] on button "Volgende vraag" at bounding box center [377, 168] width 240 height 17
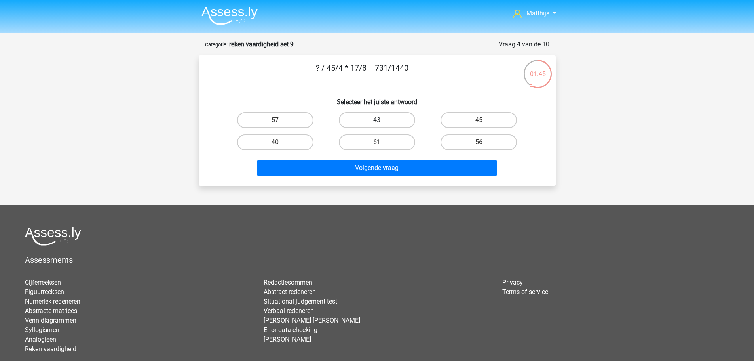
drag, startPoint x: 394, startPoint y: 119, endPoint x: 397, endPoint y: 122, distance: 4.5
click at [395, 119] on label "43" at bounding box center [377, 120] width 76 height 16
click at [382, 120] on input "43" at bounding box center [379, 122] width 5 height 5
radio input "true"
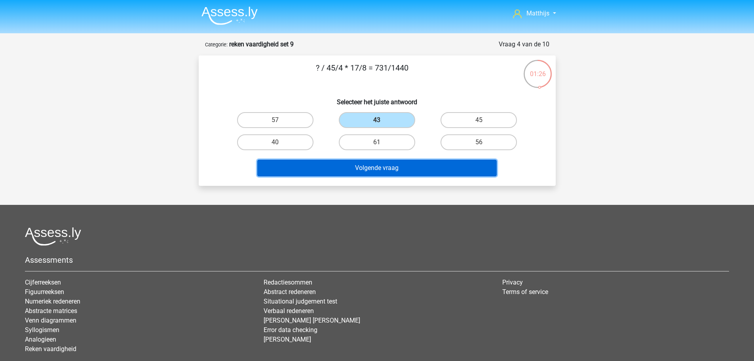
click at [428, 167] on button "Volgende vraag" at bounding box center [377, 168] width 240 height 17
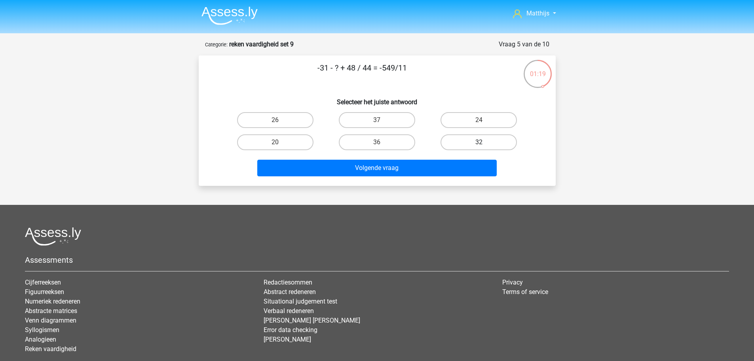
click at [468, 143] on label "32" at bounding box center [479, 142] width 76 height 16
click at [479, 143] on input "32" at bounding box center [481, 144] width 5 height 5
radio input "true"
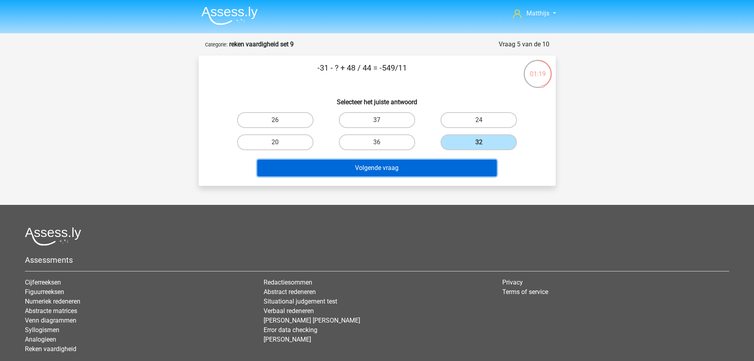
click at [426, 169] on button "Volgende vraag" at bounding box center [377, 168] width 240 height 17
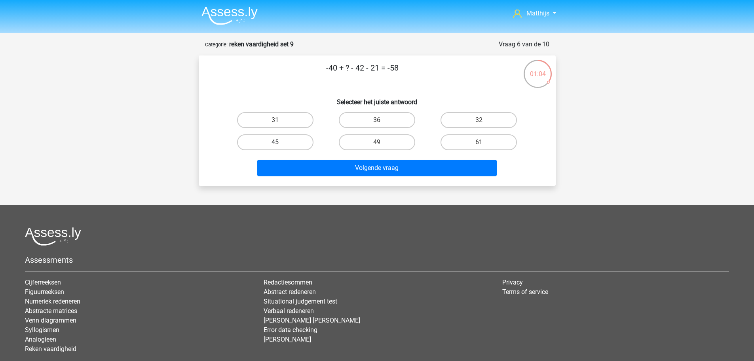
drag, startPoint x: 284, startPoint y: 143, endPoint x: 329, endPoint y: 166, distance: 50.7
click at [285, 143] on label "45" at bounding box center [275, 142] width 76 height 16
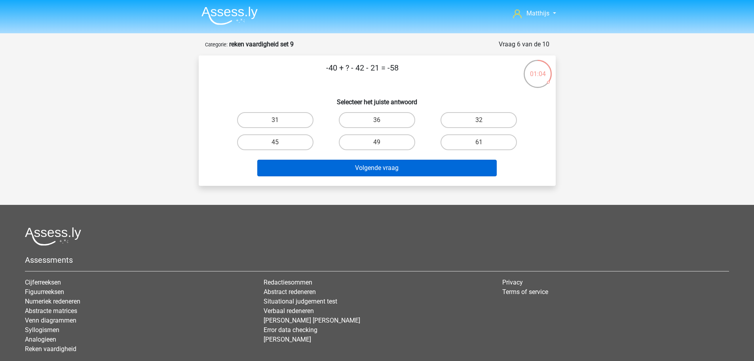
click at [280, 143] on input "45" at bounding box center [277, 144] width 5 height 5
radio input "true"
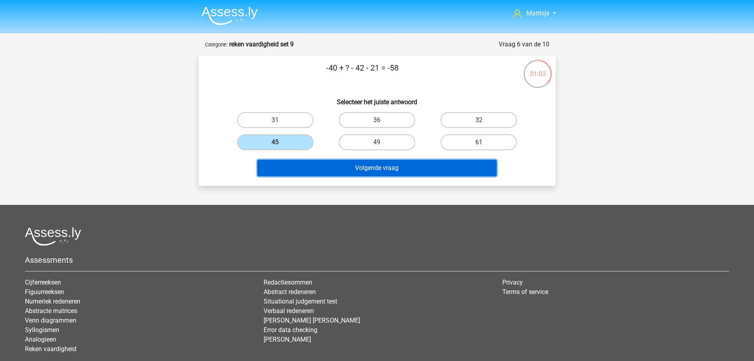
click at [342, 171] on button "Volgende vraag" at bounding box center [377, 168] width 240 height 17
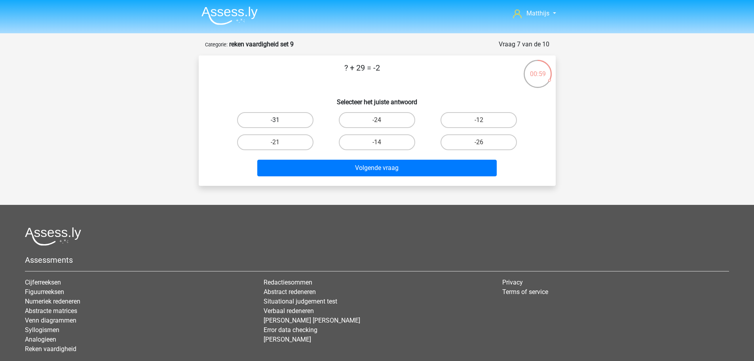
drag, startPoint x: 288, startPoint y: 111, endPoint x: 299, endPoint y: 119, distance: 13.5
click at [289, 111] on div "-31" at bounding box center [275, 120] width 102 height 22
click at [304, 122] on label "-31" at bounding box center [275, 120] width 76 height 16
click at [280, 122] on input "-31" at bounding box center [277, 122] width 5 height 5
radio input "true"
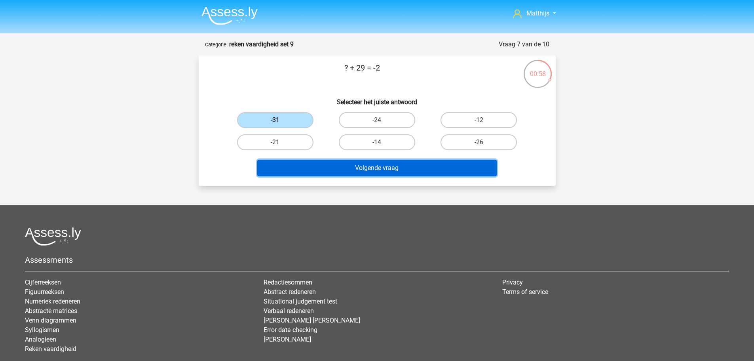
click at [403, 170] on button "Volgende vraag" at bounding box center [377, 168] width 240 height 17
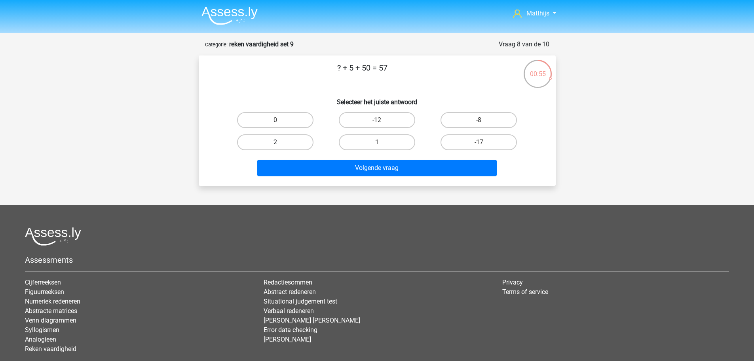
click at [286, 138] on label "2" at bounding box center [275, 142] width 76 height 16
click at [280, 142] on input "2" at bounding box center [277, 144] width 5 height 5
radio input "true"
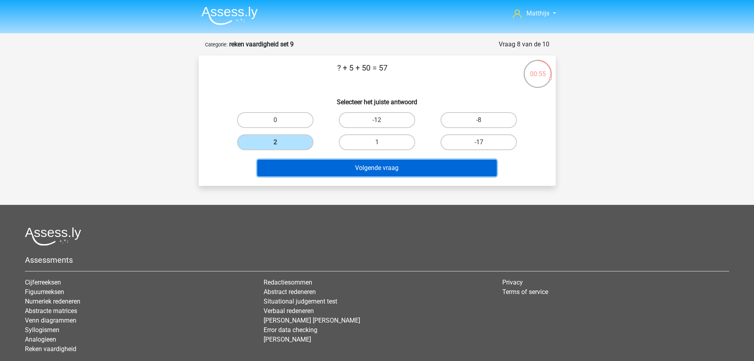
click at [354, 170] on button "Volgende vraag" at bounding box center [377, 168] width 240 height 17
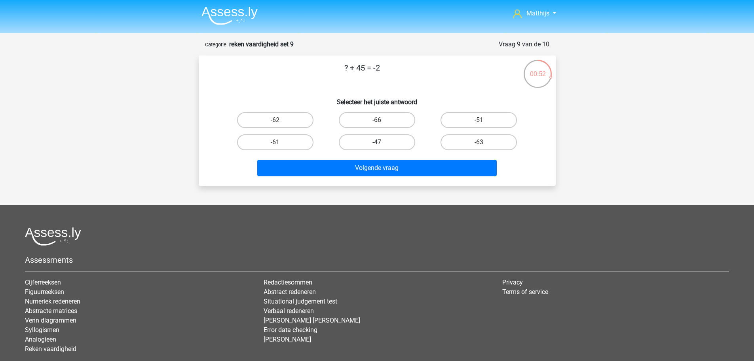
click at [349, 139] on label "-47" at bounding box center [377, 142] width 76 height 16
click at [377, 142] on input "-47" at bounding box center [379, 144] width 5 height 5
radio input "true"
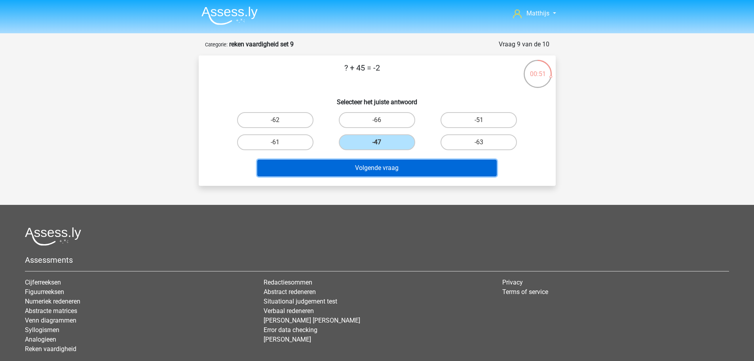
click at [382, 168] on button "Volgende vraag" at bounding box center [377, 168] width 240 height 17
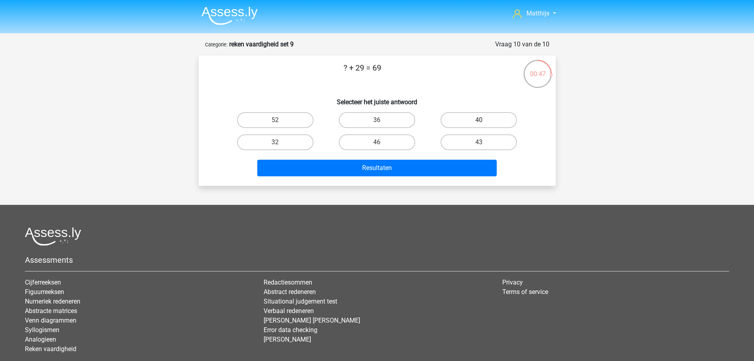
click at [474, 117] on label "40" at bounding box center [479, 120] width 76 height 16
click at [479, 120] on input "40" at bounding box center [481, 122] width 5 height 5
radio input "true"
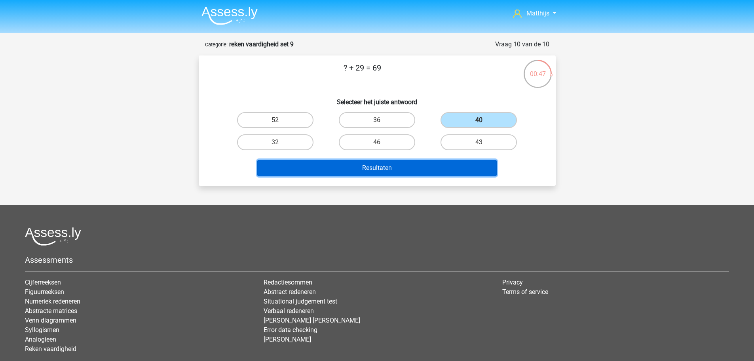
click at [424, 171] on button "Resultaten" at bounding box center [377, 168] width 240 height 17
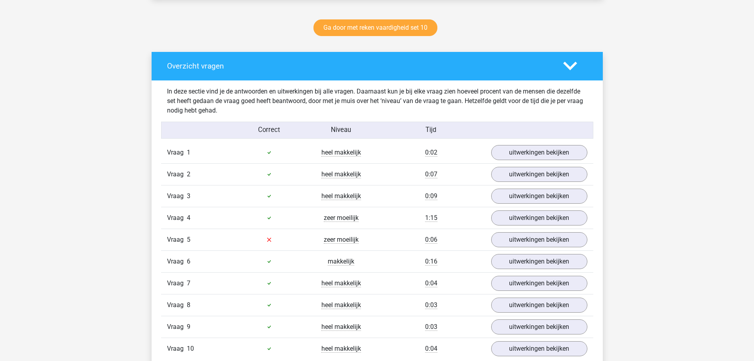
scroll to position [475, 0]
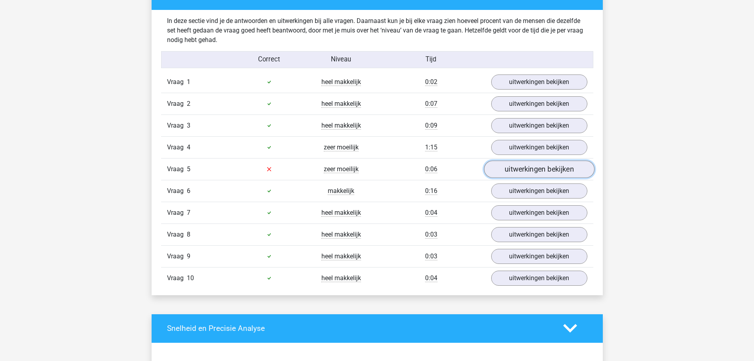
click at [567, 165] on link "uitwerkingen bekijken" at bounding box center [539, 168] width 110 height 17
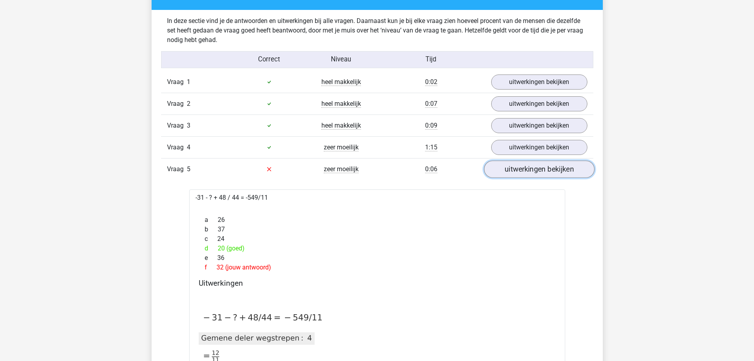
drag, startPoint x: 550, startPoint y: 170, endPoint x: 548, endPoint y: 165, distance: 5.3
click at [550, 169] on link "uitwerkingen bekijken" at bounding box center [539, 168] width 110 height 17
